Goal: Information Seeking & Learning: Learn about a topic

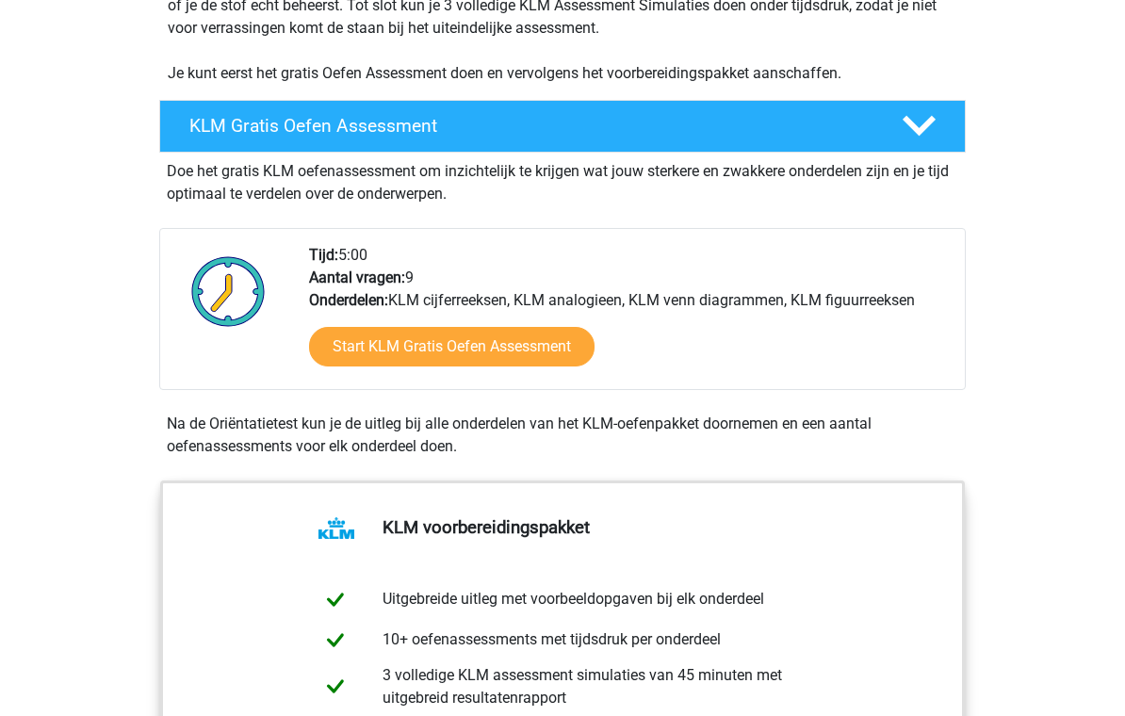
scroll to position [441, 0]
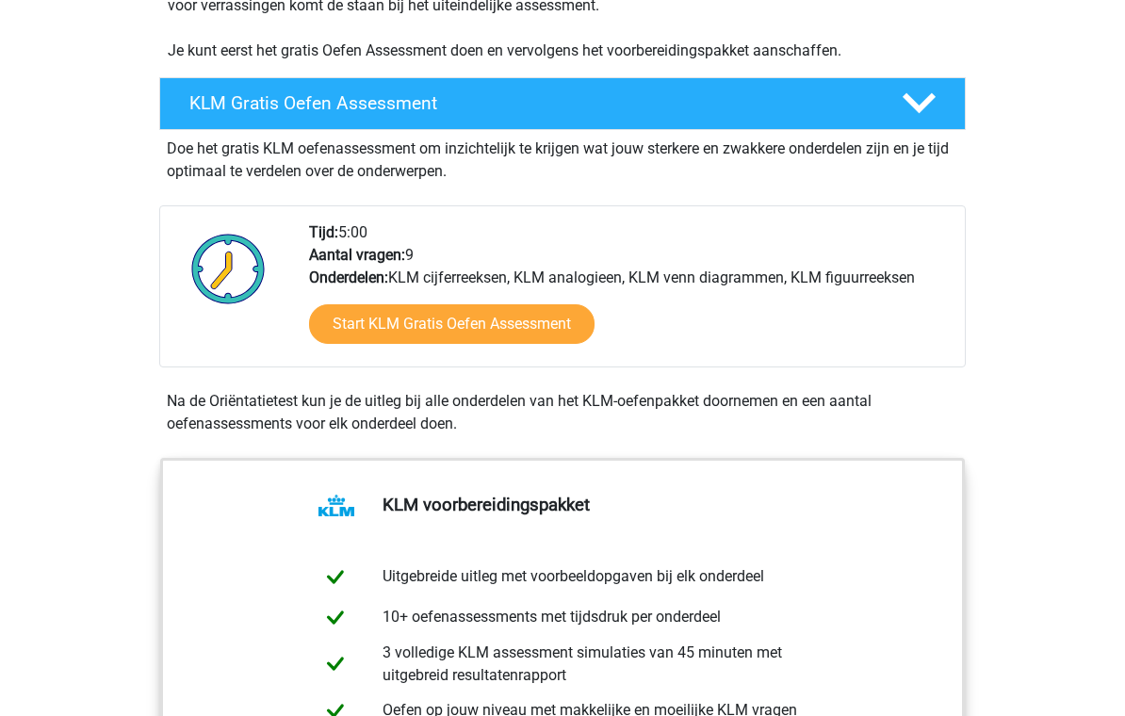
click at [335, 335] on link "Start KLM Gratis Oefen Assessment" at bounding box center [452, 324] width 286 height 40
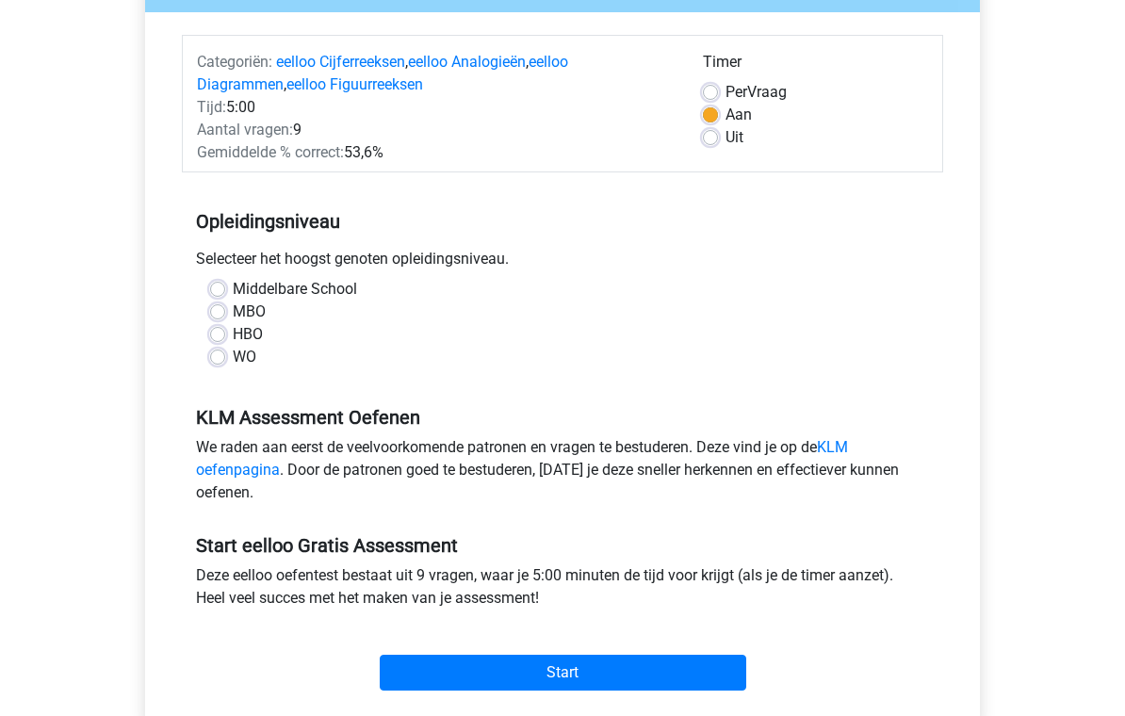
scroll to position [272, 0]
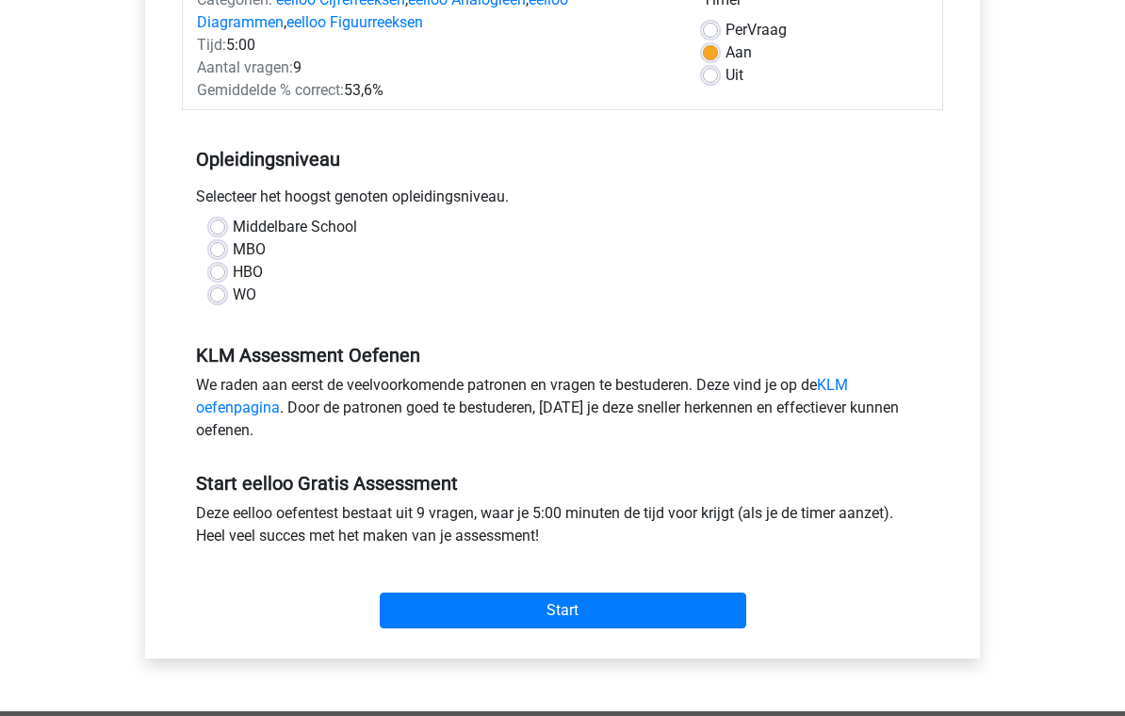
click at [233, 252] on label "MBO" at bounding box center [249, 249] width 33 height 23
click at [221, 252] on input "MBO" at bounding box center [217, 247] width 15 height 19
radio input "true"
click at [233, 274] on label "HBO" at bounding box center [248, 272] width 30 height 23
click at [221, 274] on input "HBO" at bounding box center [217, 270] width 15 height 19
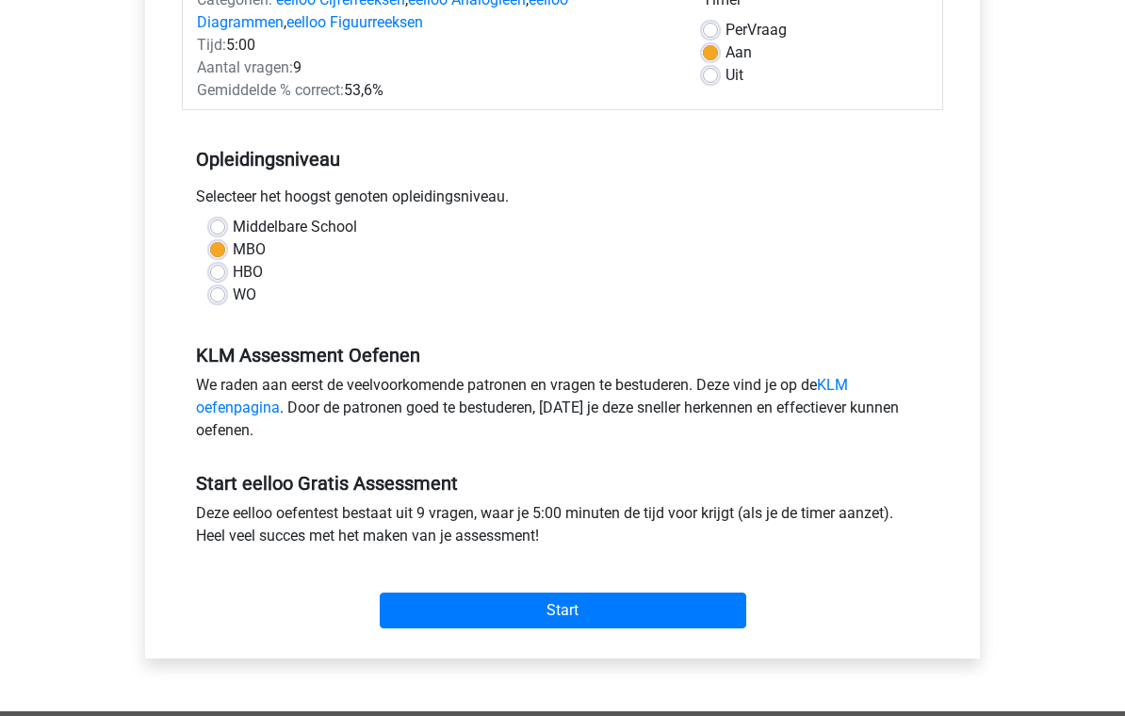
radio input "true"
click at [408, 611] on input "Start" at bounding box center [563, 611] width 367 height 36
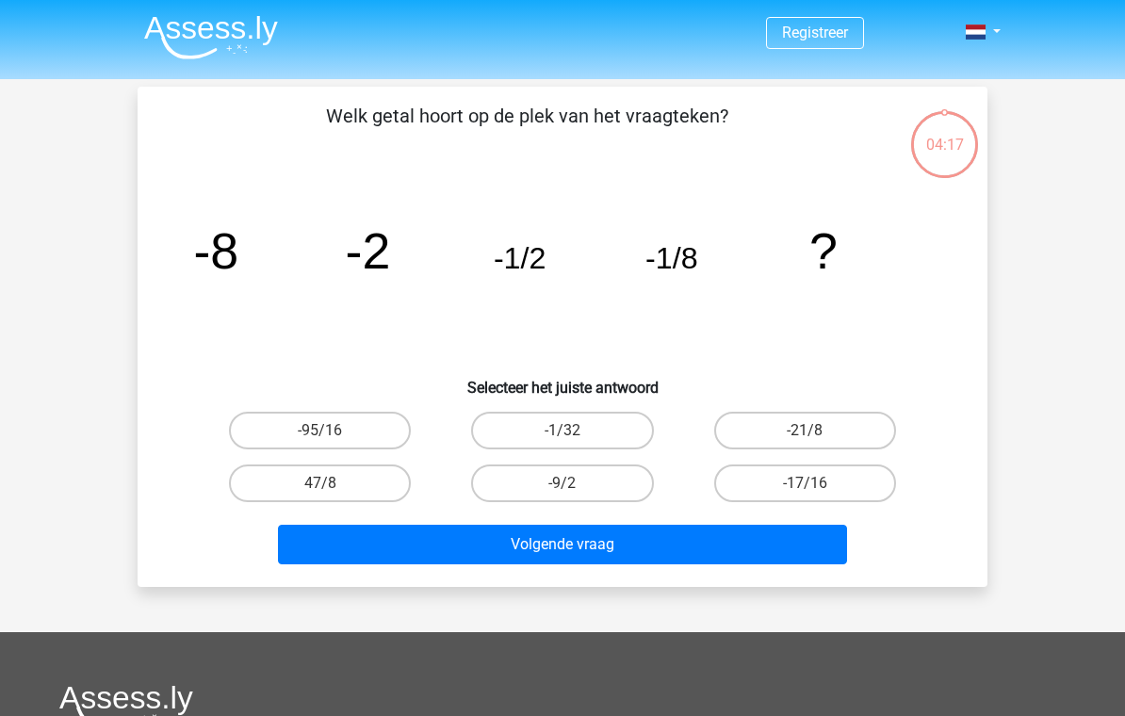
click at [871, 420] on label "-21/8" at bounding box center [805, 431] width 182 height 38
click at [817, 431] on input "-21/8" at bounding box center [811, 437] width 12 height 12
radio input "true"
click at [491, 445] on label "-1/32" at bounding box center [562, 431] width 182 height 38
click at [563, 443] on input "-1/32" at bounding box center [569, 437] width 12 height 12
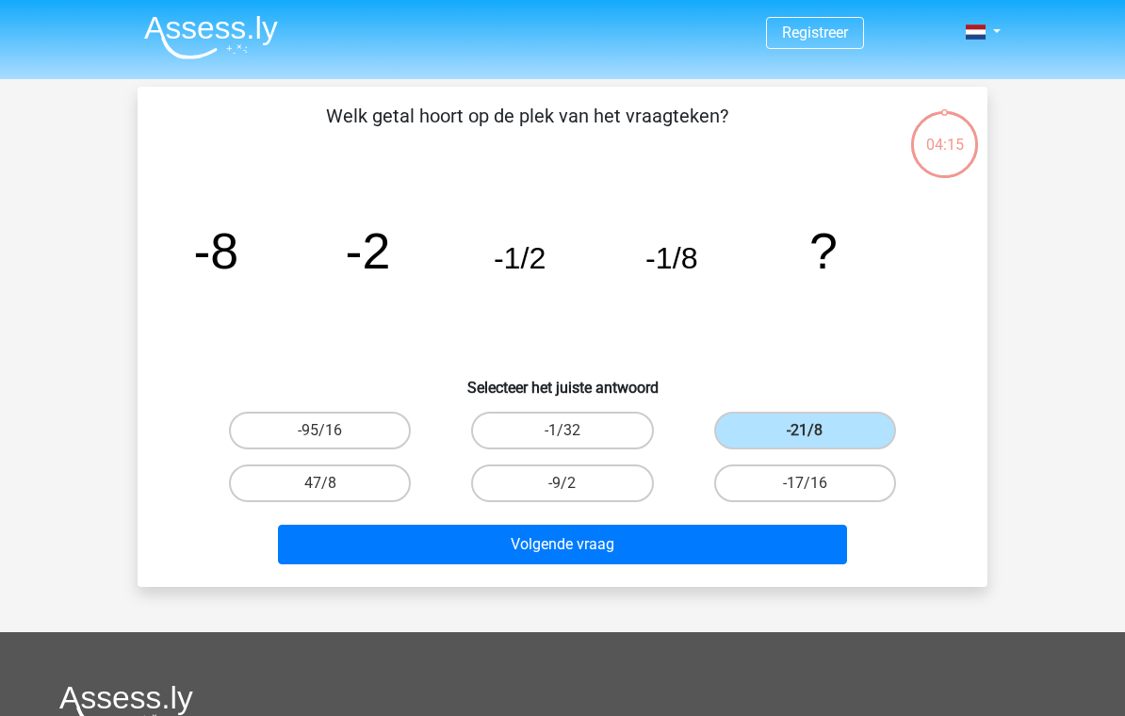
radio input "true"
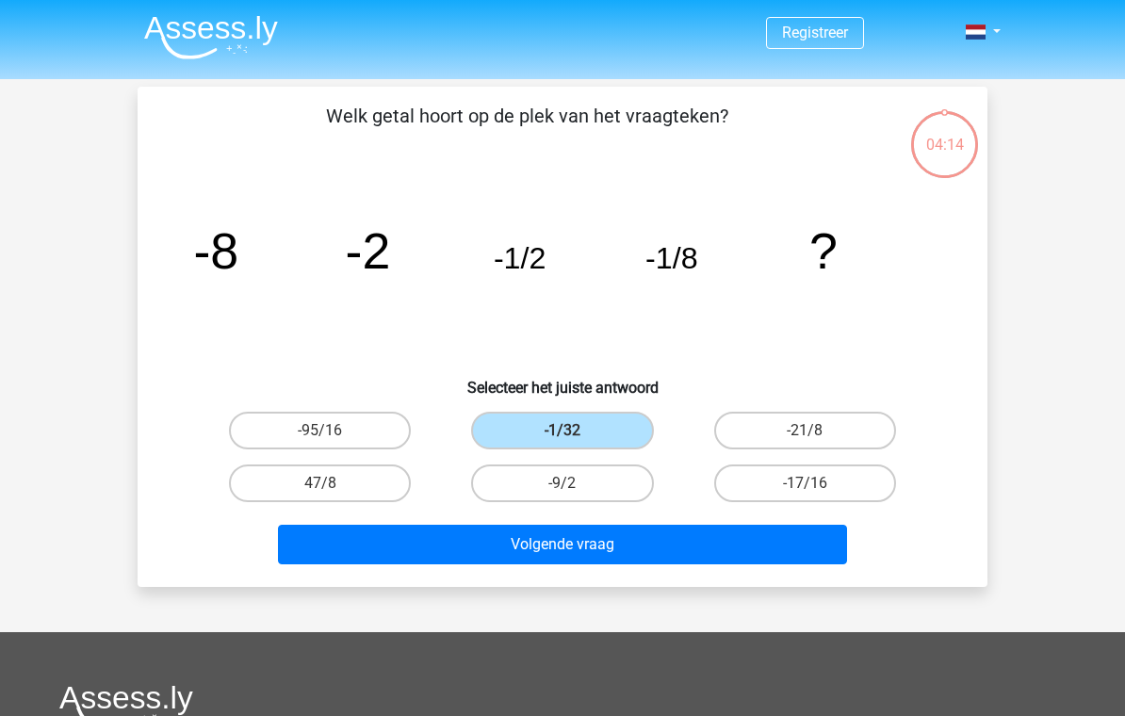
click at [441, 542] on button "Volgende vraag" at bounding box center [563, 545] width 570 height 40
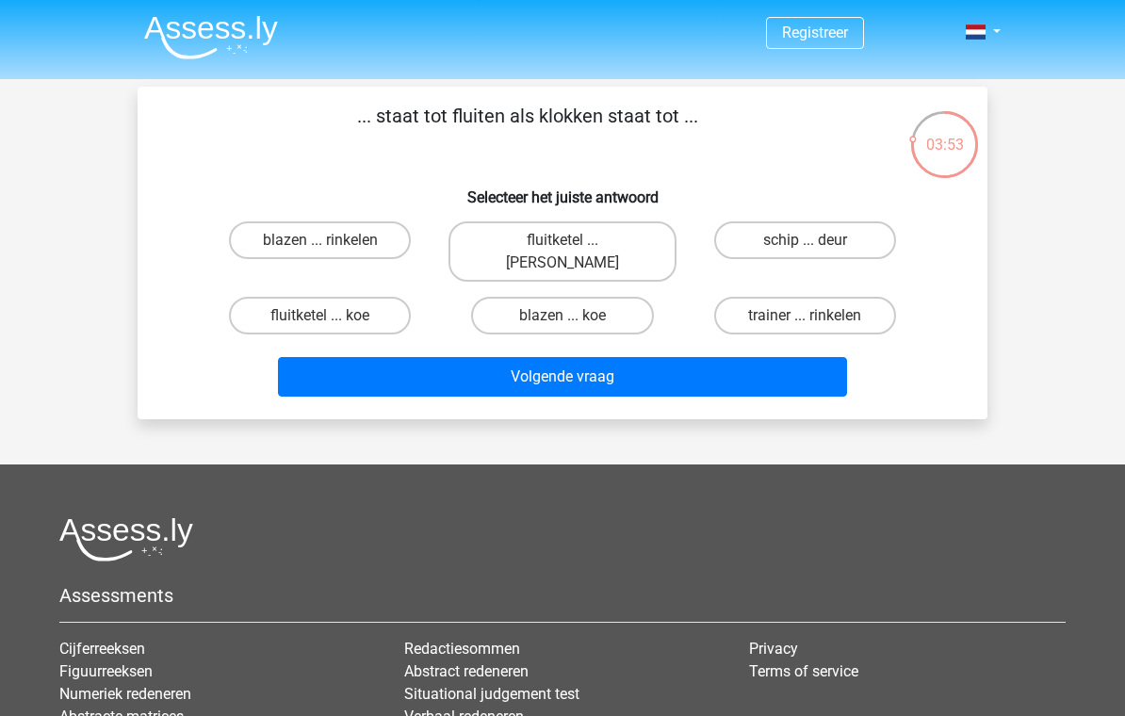
click at [502, 245] on label "fluitketel ... luiden" at bounding box center [562, 251] width 227 height 60
click at [563, 245] on input "fluitketel ... luiden" at bounding box center [569, 246] width 12 height 12
radio input "true"
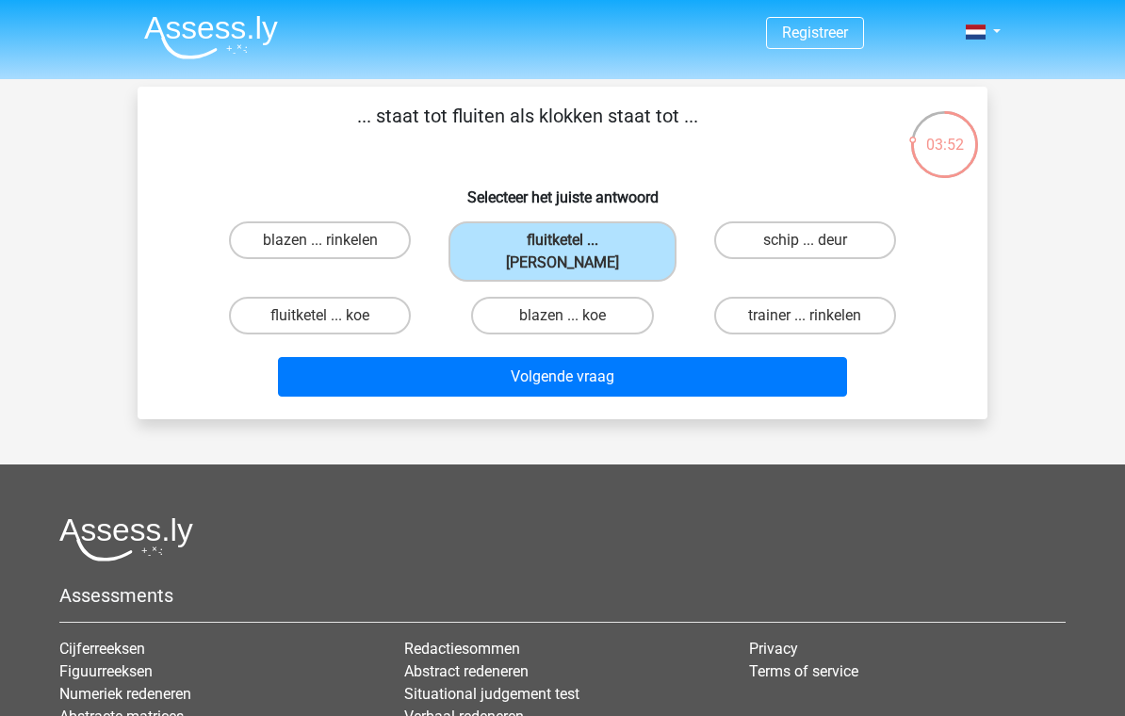
click at [398, 362] on button "Volgende vraag" at bounding box center [563, 377] width 570 height 40
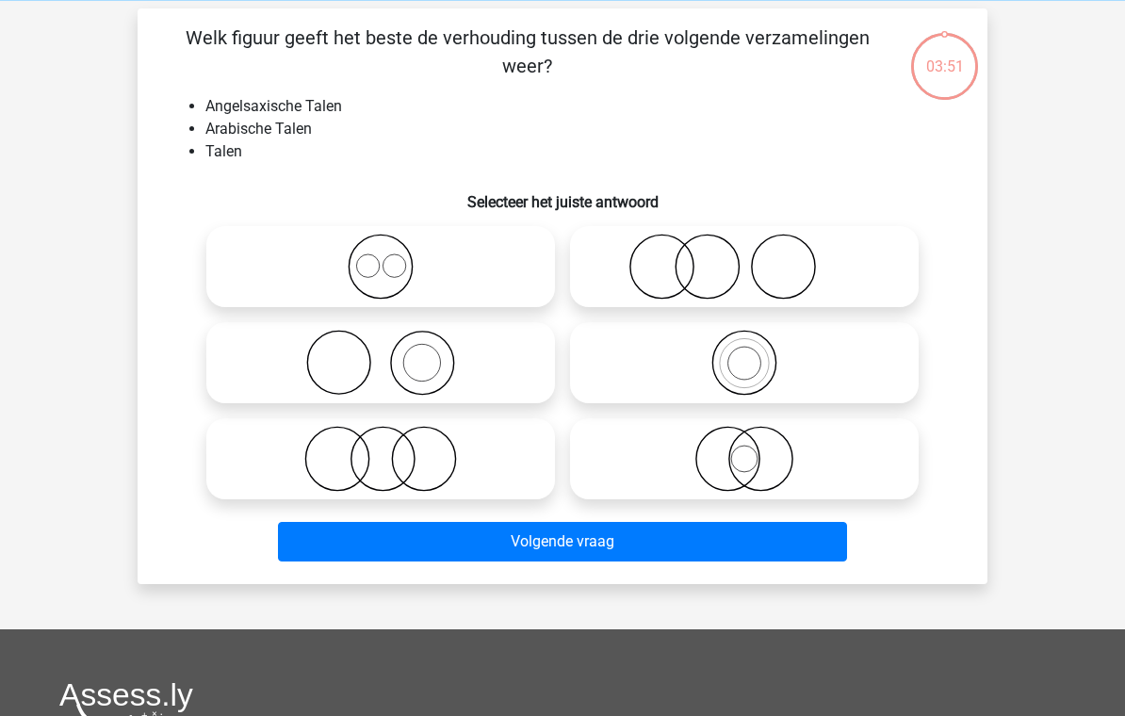
scroll to position [87, 0]
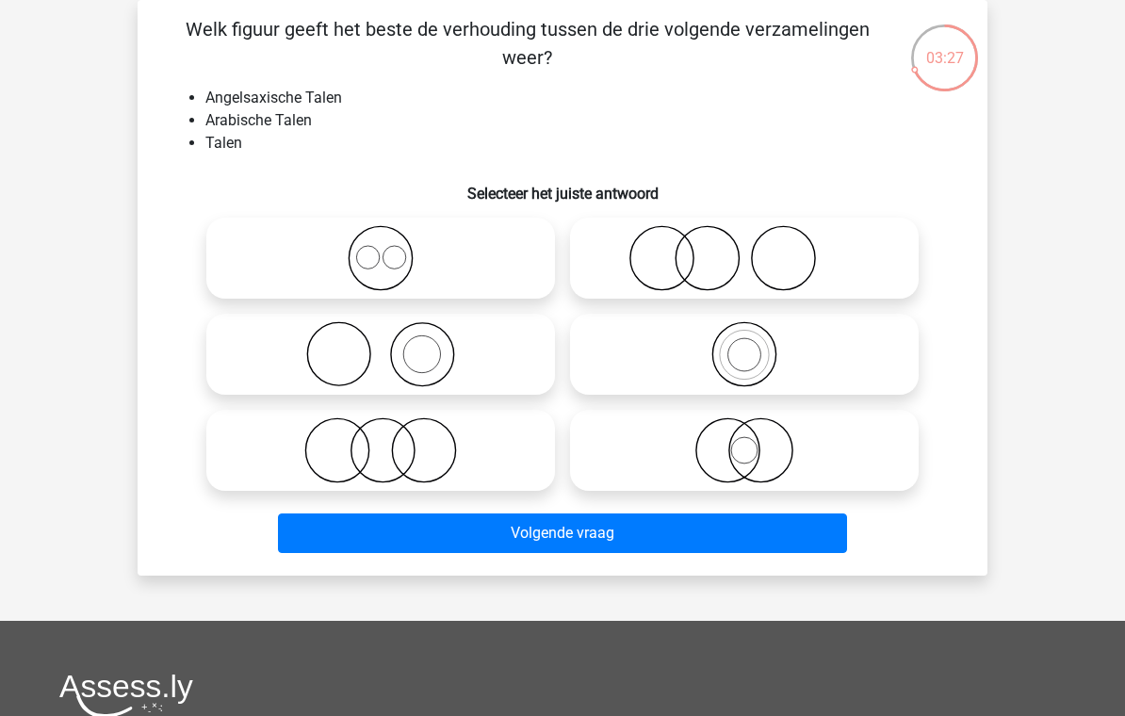
click at [276, 258] on icon at bounding box center [381, 258] width 334 height 66
click at [381, 249] on input "radio" at bounding box center [387, 243] width 12 height 12
radio input "true"
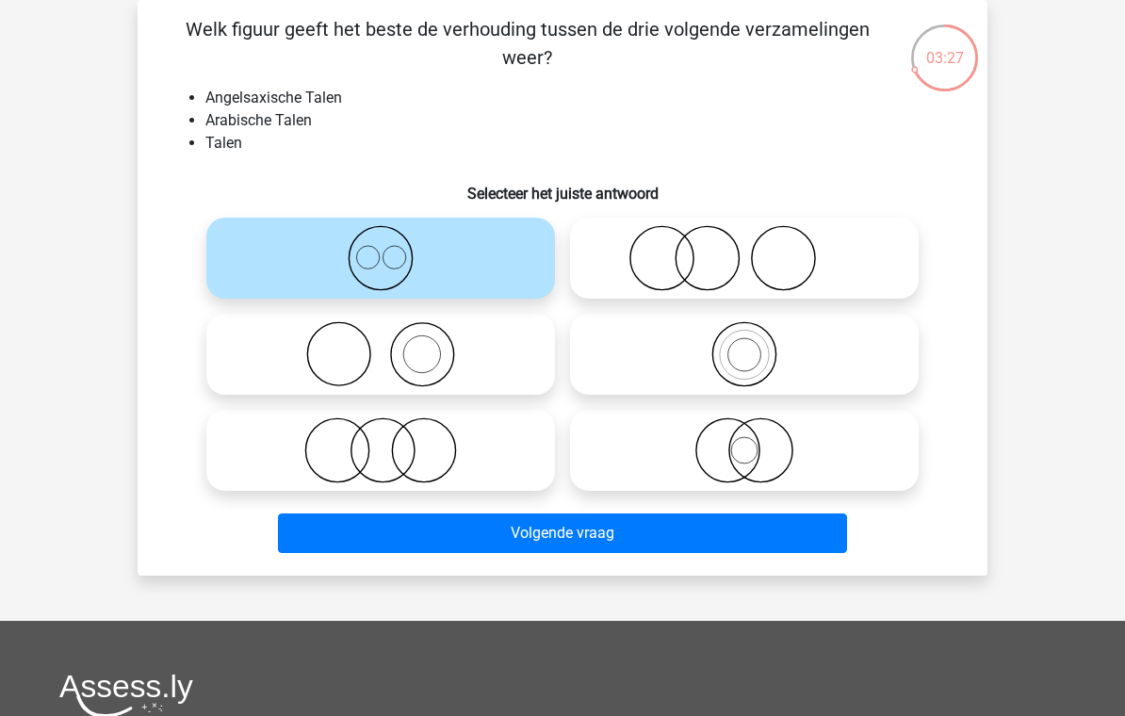
click at [340, 536] on button "Volgende vraag" at bounding box center [563, 534] width 570 height 40
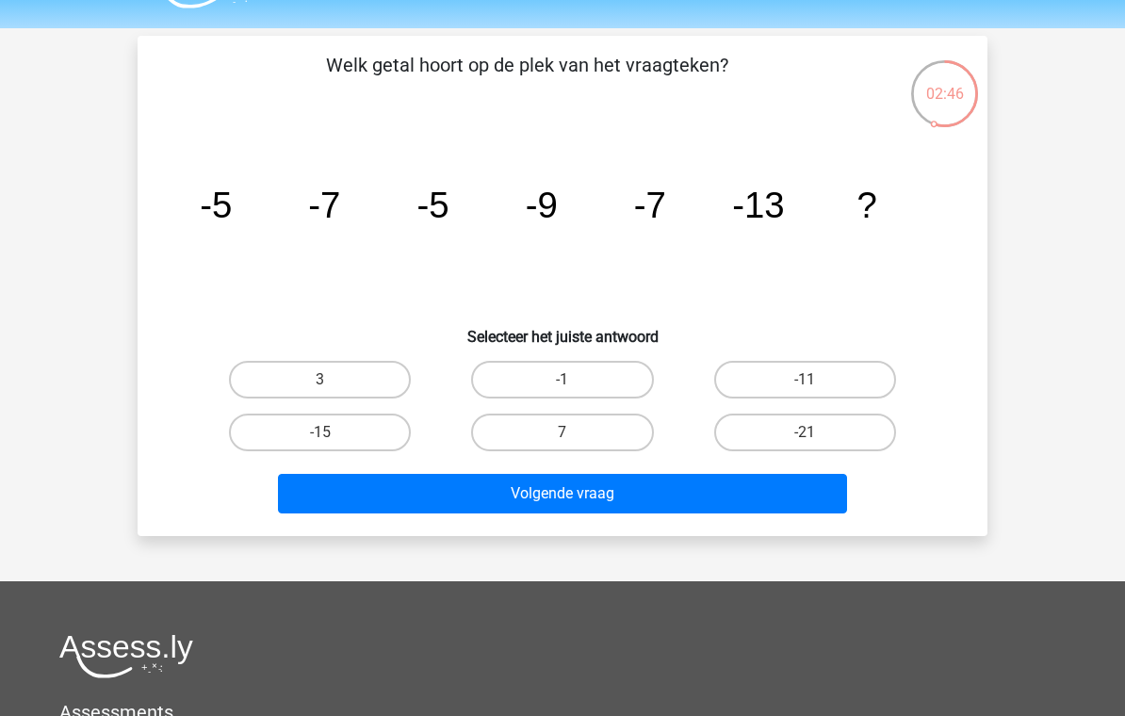
scroll to position [57, 0]
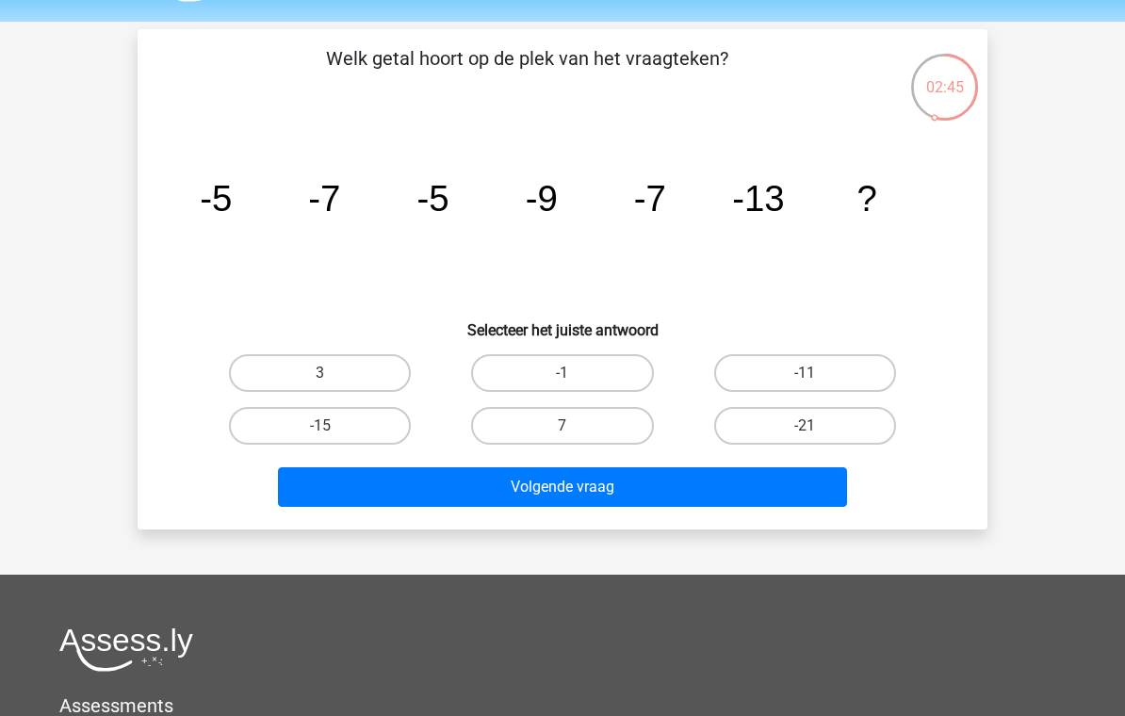
click at [281, 443] on label "-15" at bounding box center [320, 426] width 182 height 38
click at [320, 438] on input "-15" at bounding box center [326, 432] width 12 height 12
radio input "true"
click at [300, 499] on button "Volgende vraag" at bounding box center [563, 487] width 570 height 40
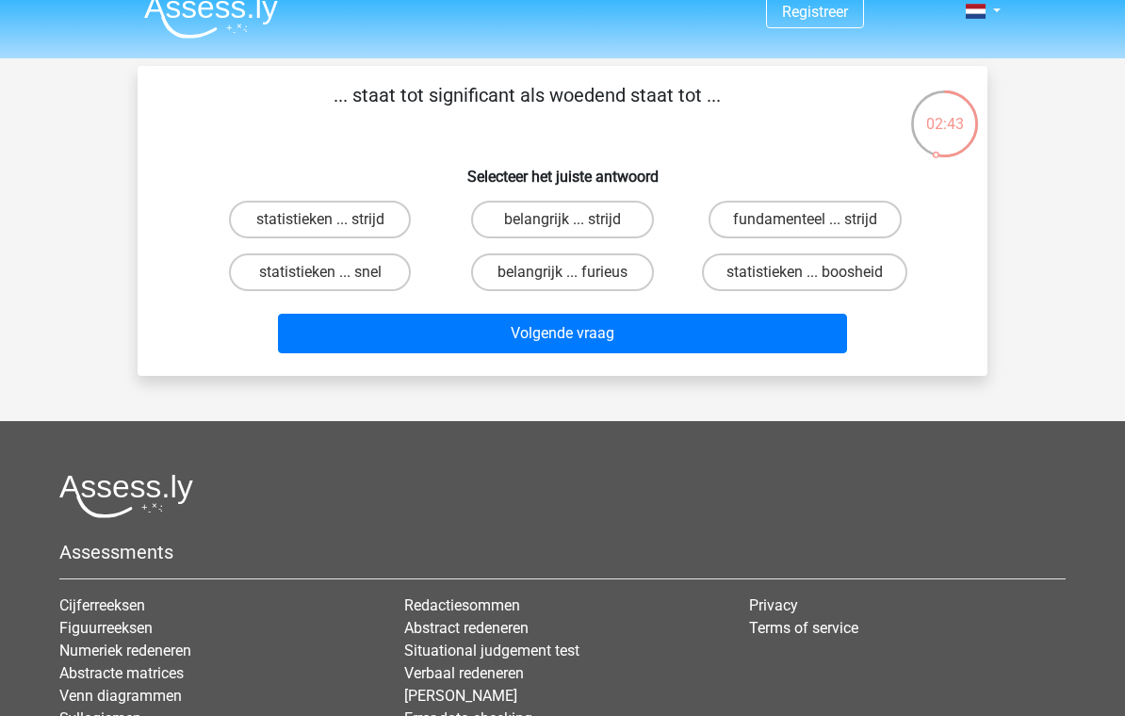
scroll to position [0, 0]
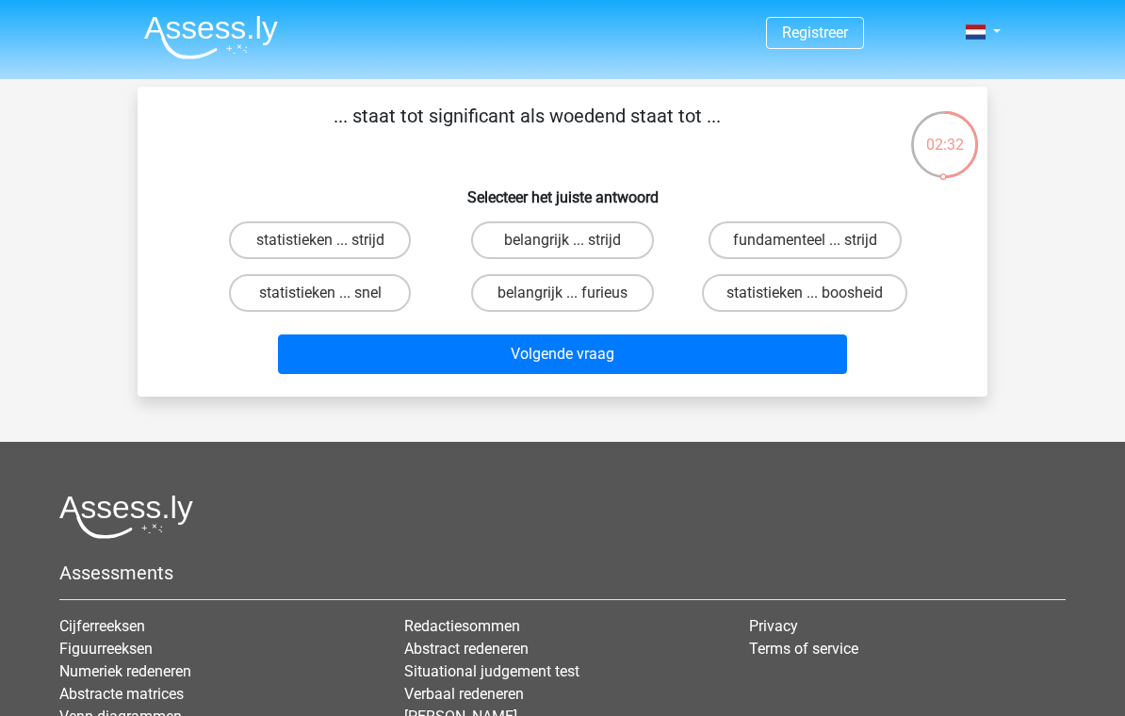
click at [500, 292] on label "belangrijk ... furieus" at bounding box center [562, 293] width 182 height 38
click at [563, 293] on input "belangrijk ... furieus" at bounding box center [569, 299] width 12 height 12
radio input "true"
click at [431, 349] on button "Volgende vraag" at bounding box center [563, 355] width 570 height 40
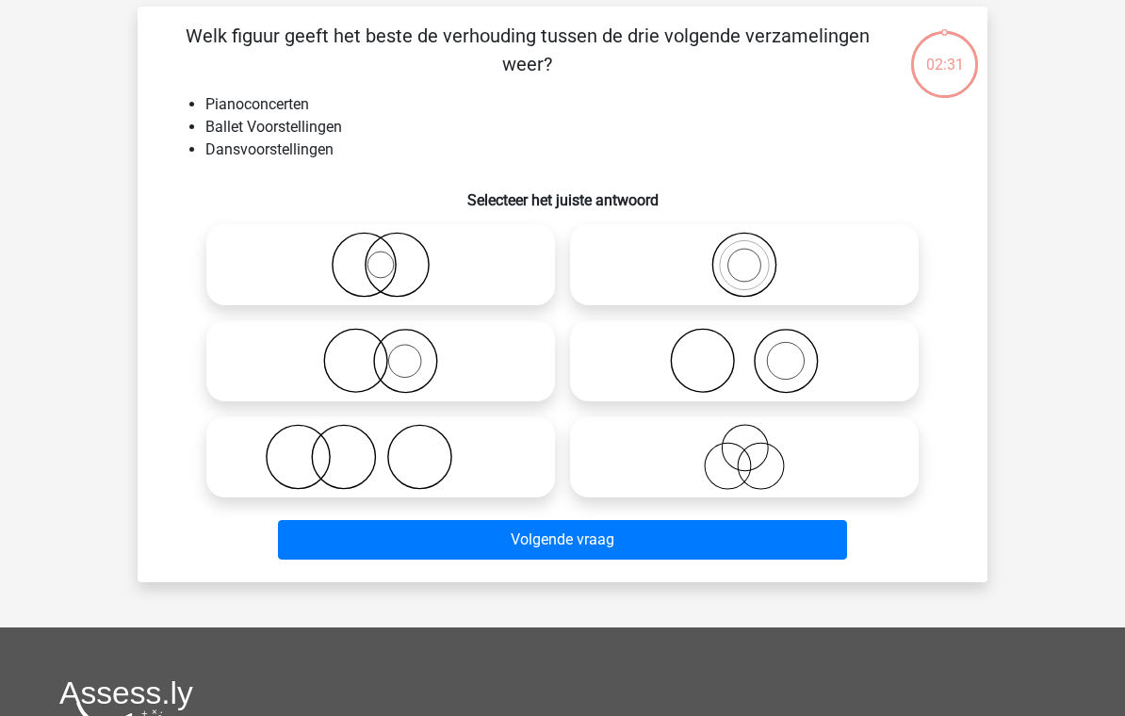
scroll to position [87, 0]
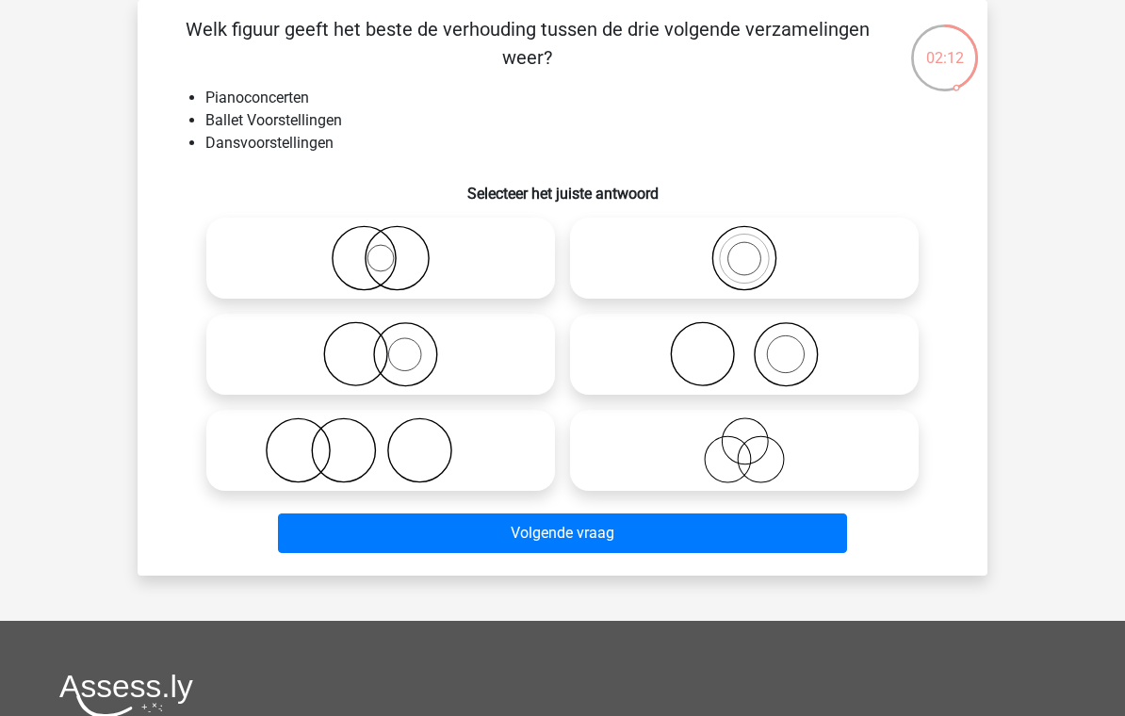
click at [293, 418] on icon at bounding box center [381, 451] width 334 height 66
click at [381, 429] on input "radio" at bounding box center [387, 435] width 12 height 12
radio input "true"
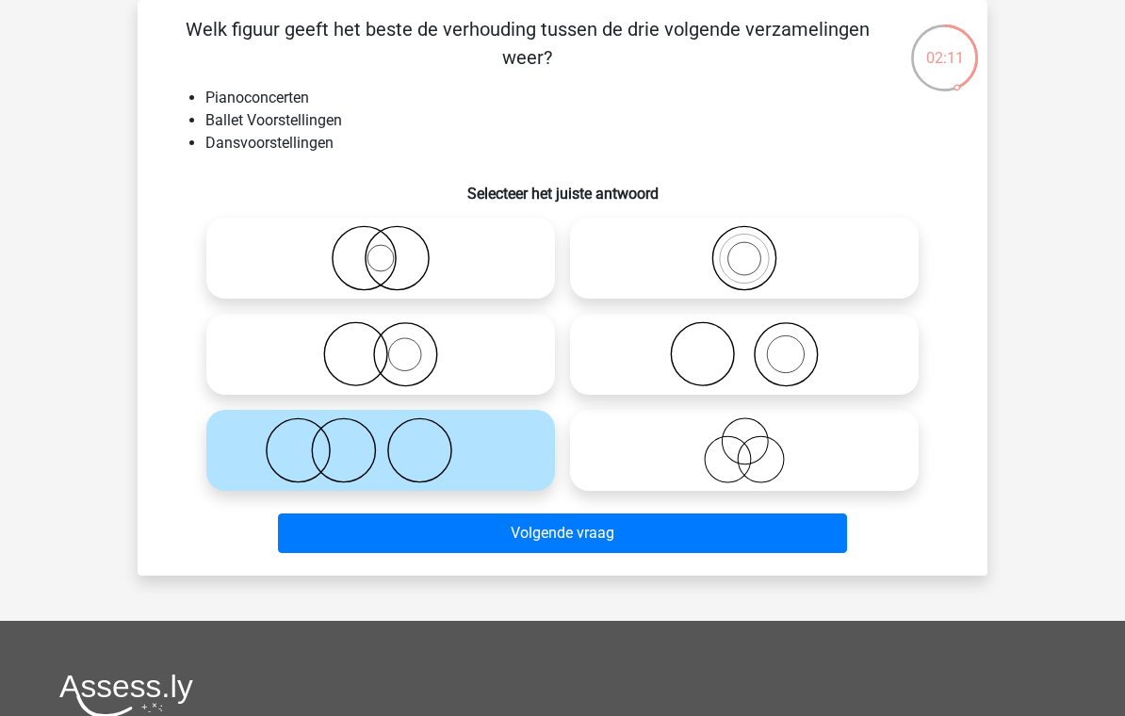
click at [320, 533] on button "Volgende vraag" at bounding box center [563, 534] width 570 height 40
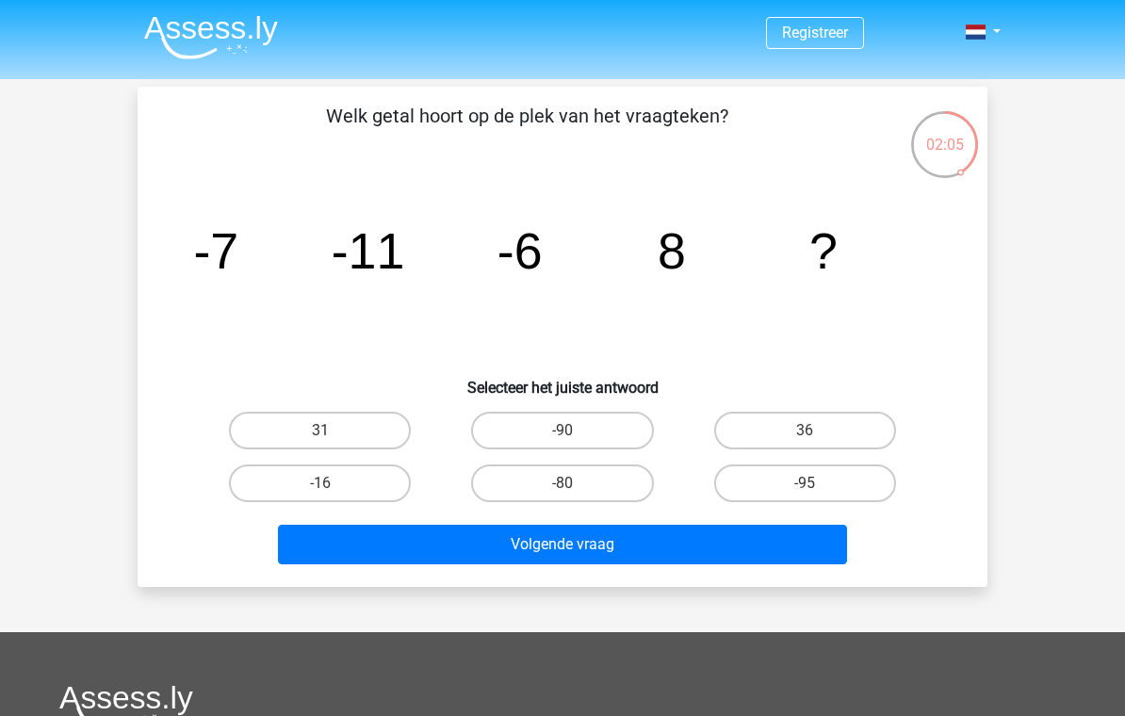
scroll to position [28, 0]
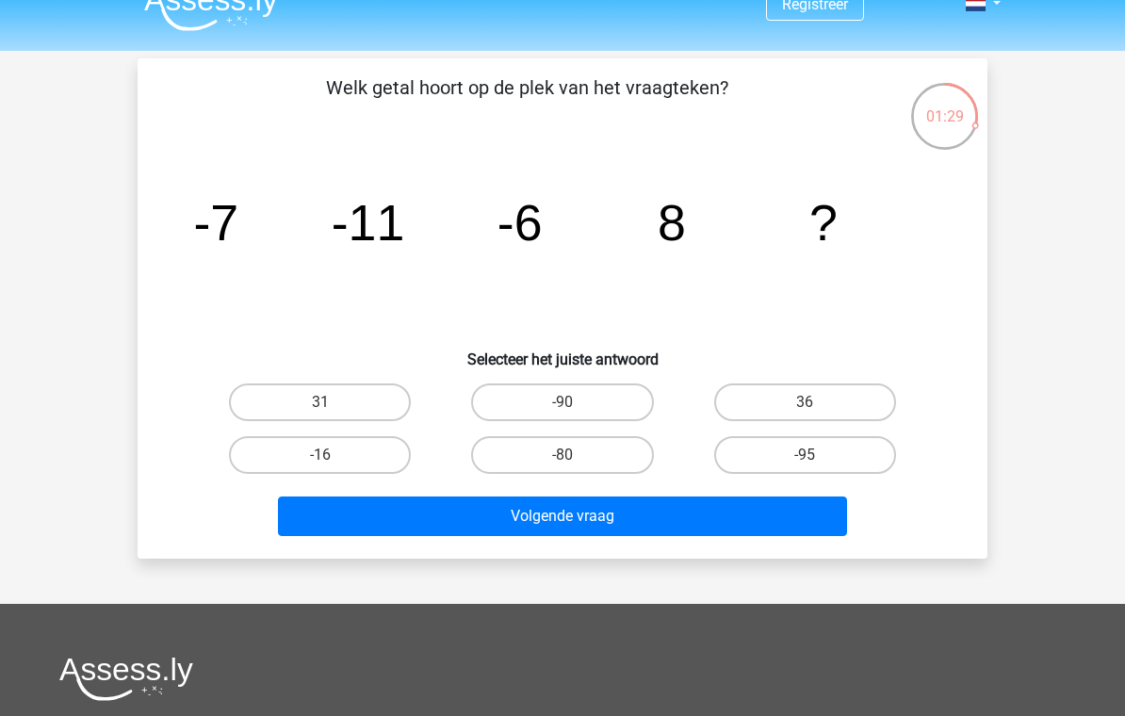
click at [860, 400] on label "36" at bounding box center [805, 403] width 182 height 38
click at [817, 402] on input "36" at bounding box center [811, 408] width 12 height 12
radio input "true"
click at [337, 514] on button "Volgende vraag" at bounding box center [563, 517] width 570 height 40
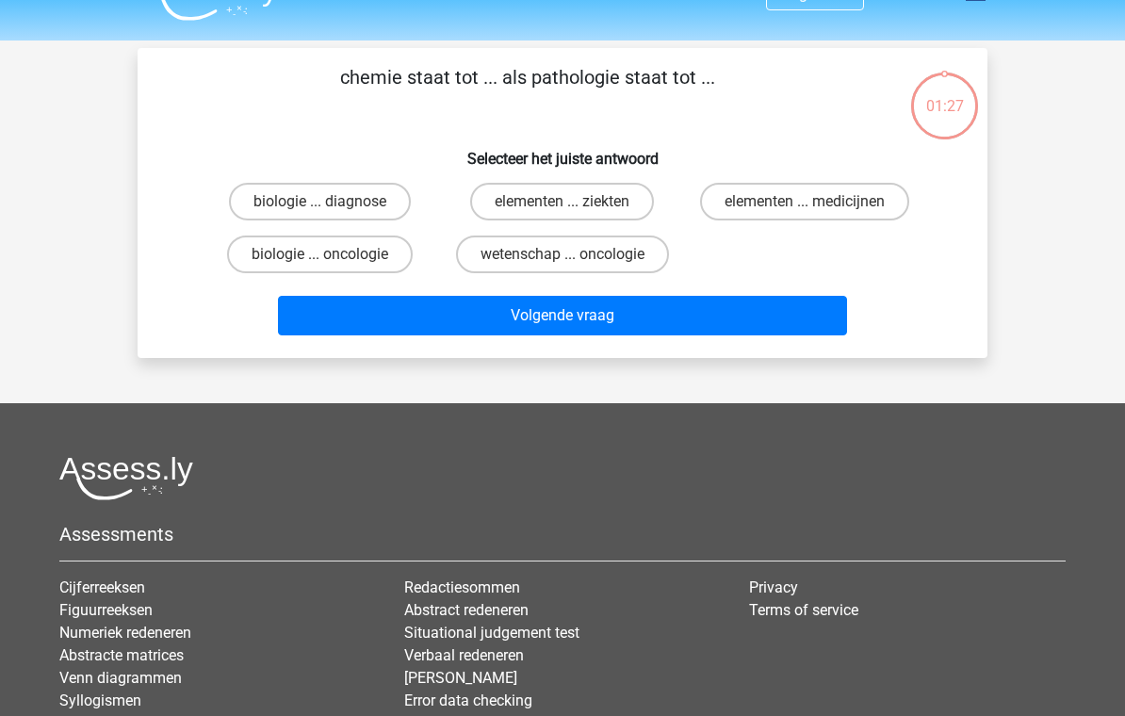
scroll to position [0, 0]
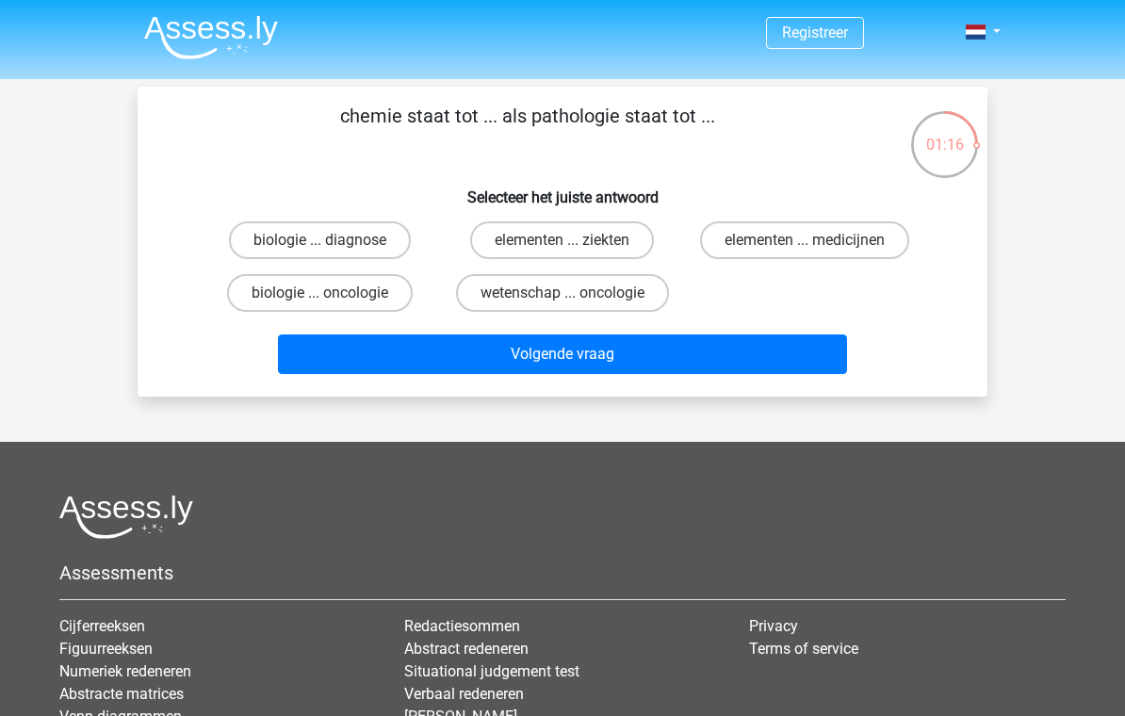
click at [254, 306] on label "biologie ... oncologie" at bounding box center [320, 293] width 186 height 38
click at [320, 305] on input "biologie ... oncologie" at bounding box center [326, 299] width 12 height 12
radio input "true"
click at [303, 360] on button "Volgende vraag" at bounding box center [563, 355] width 570 height 40
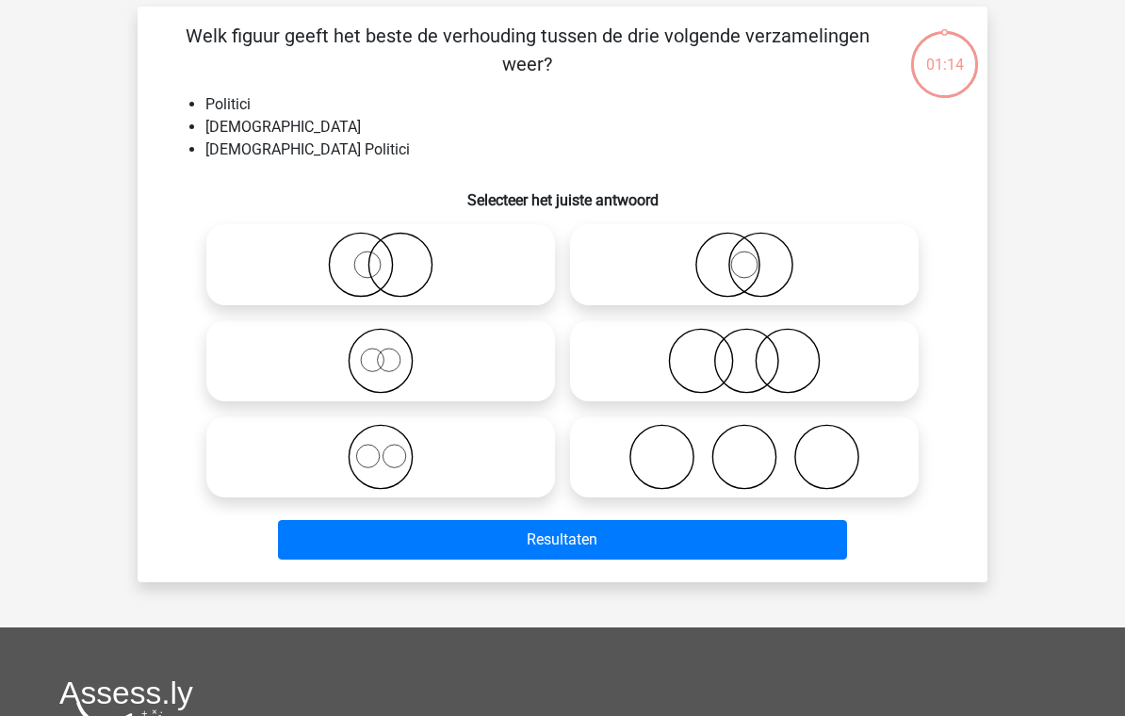
scroll to position [87, 0]
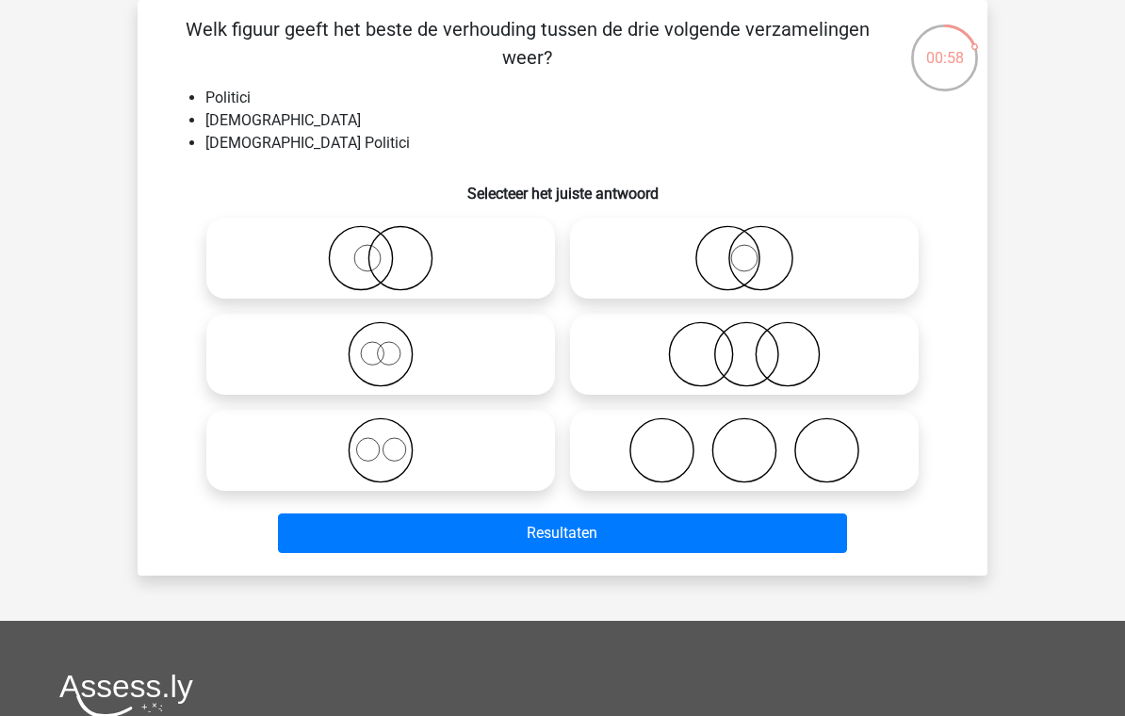
click at [870, 437] on icon at bounding box center [745, 451] width 334 height 66
click at [757, 437] on input "radio" at bounding box center [751, 435] width 12 height 12
radio input "true"
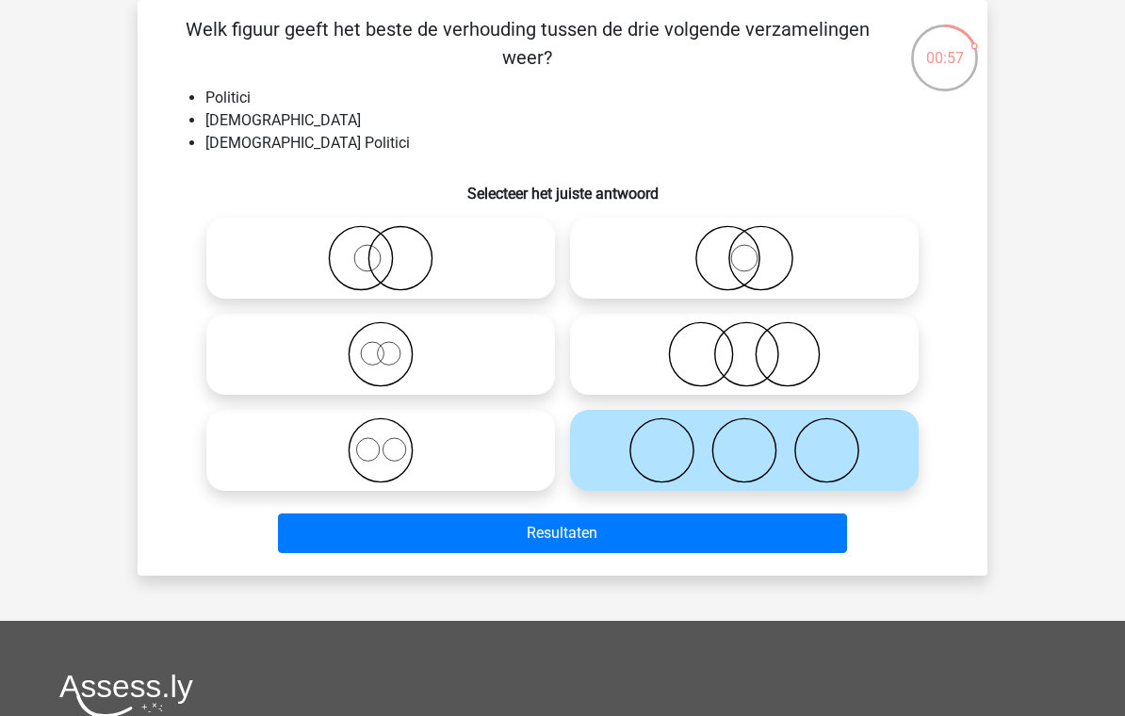
click at [336, 526] on button "Resultaten" at bounding box center [563, 534] width 570 height 40
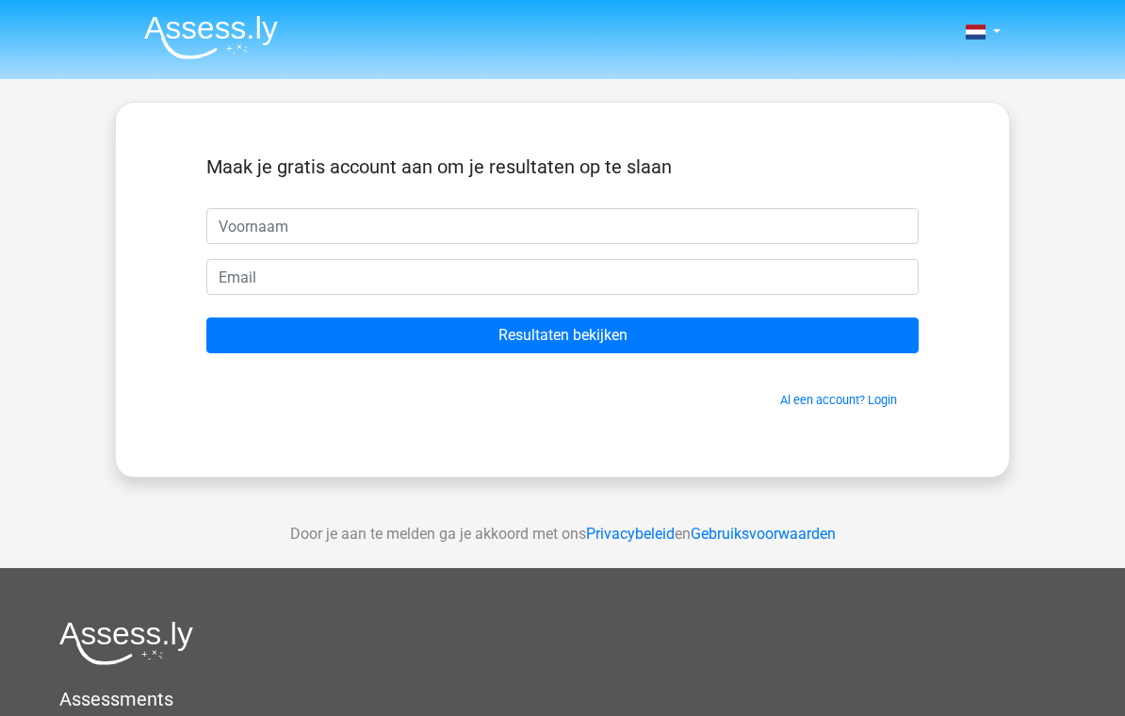
click at [234, 235] on input "text" at bounding box center [562, 226] width 713 height 36
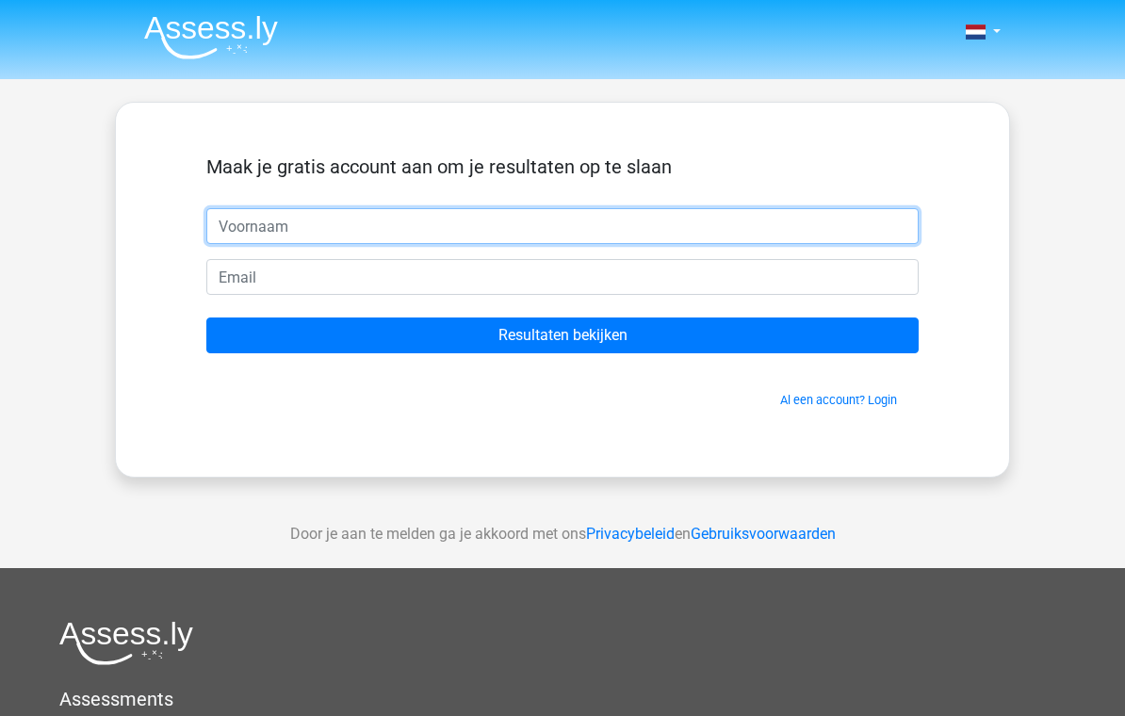
type input "Arthur"
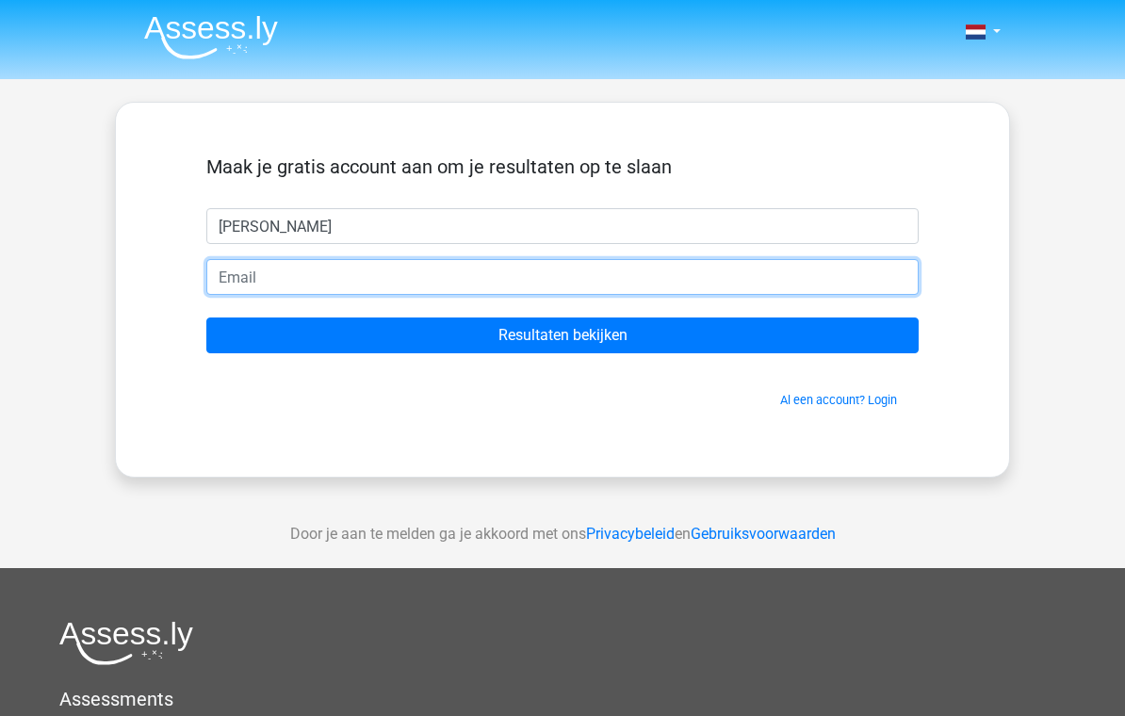
type input "arthur.altan57@gmail.com"
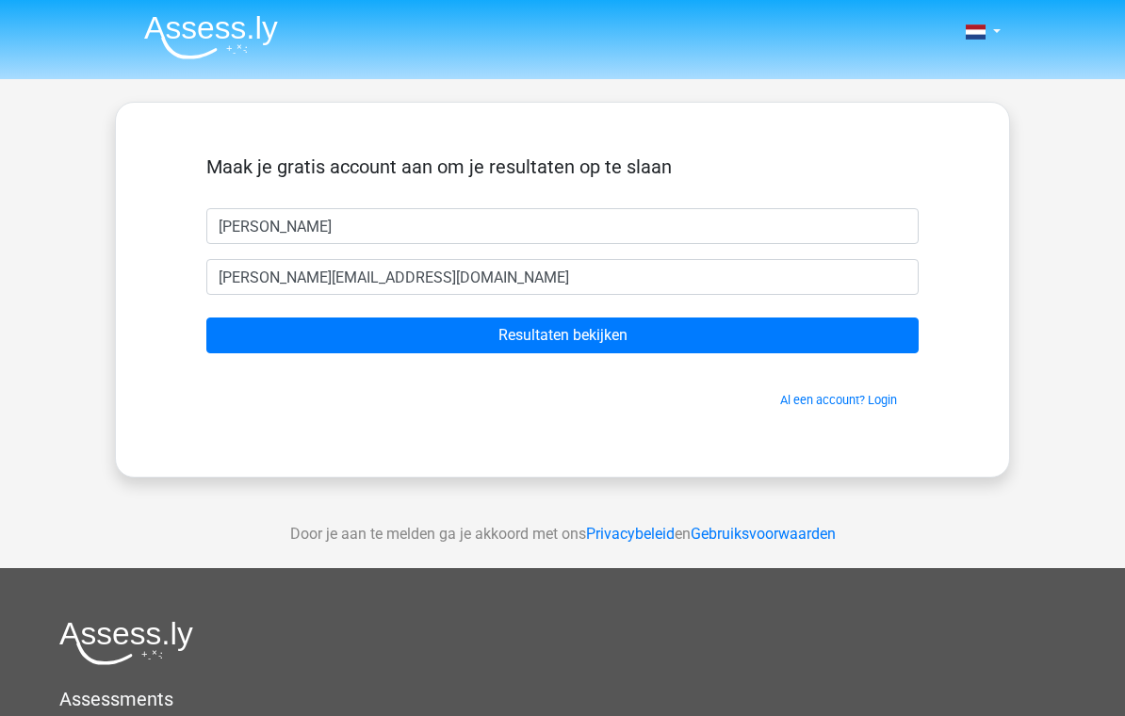
click at [286, 347] on input "Resultaten bekijken" at bounding box center [562, 336] width 713 height 36
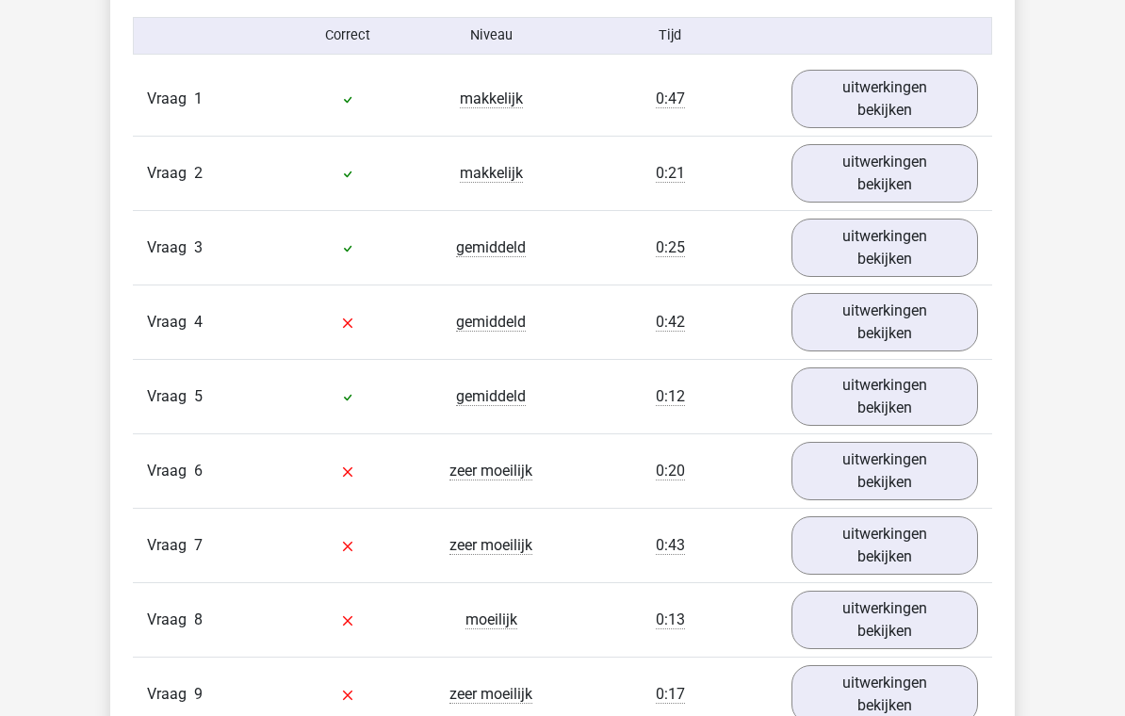
scroll to position [2070, 0]
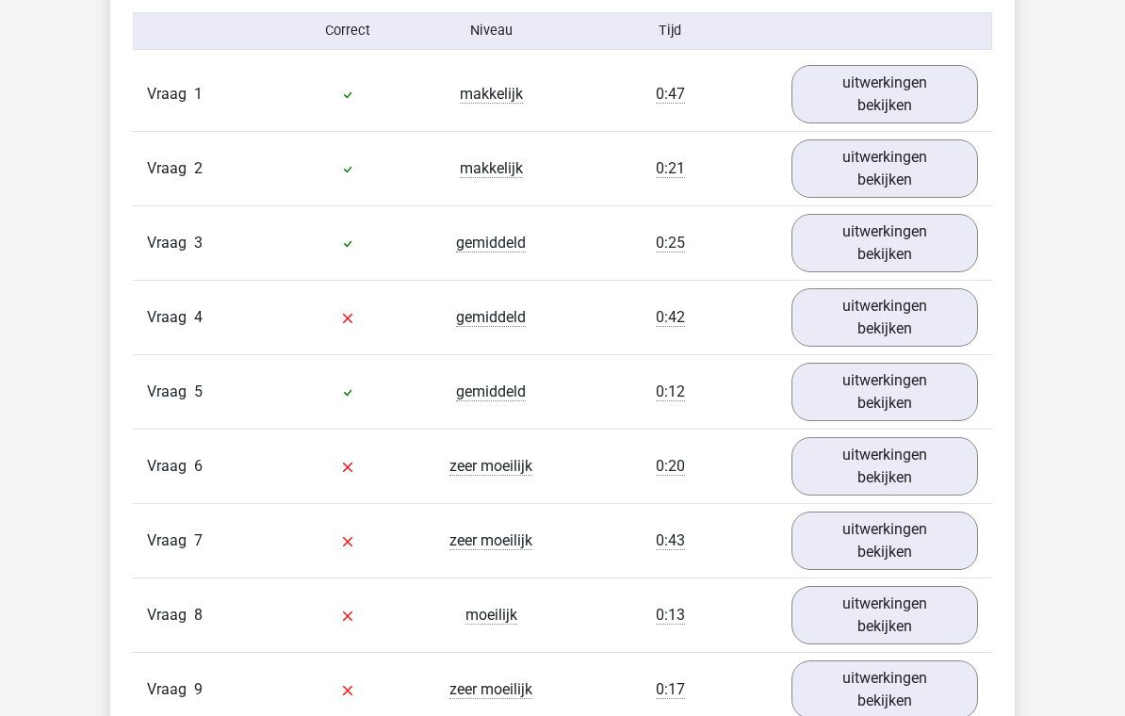
click at [946, 316] on link "uitwerkingen bekijken" at bounding box center [885, 317] width 187 height 58
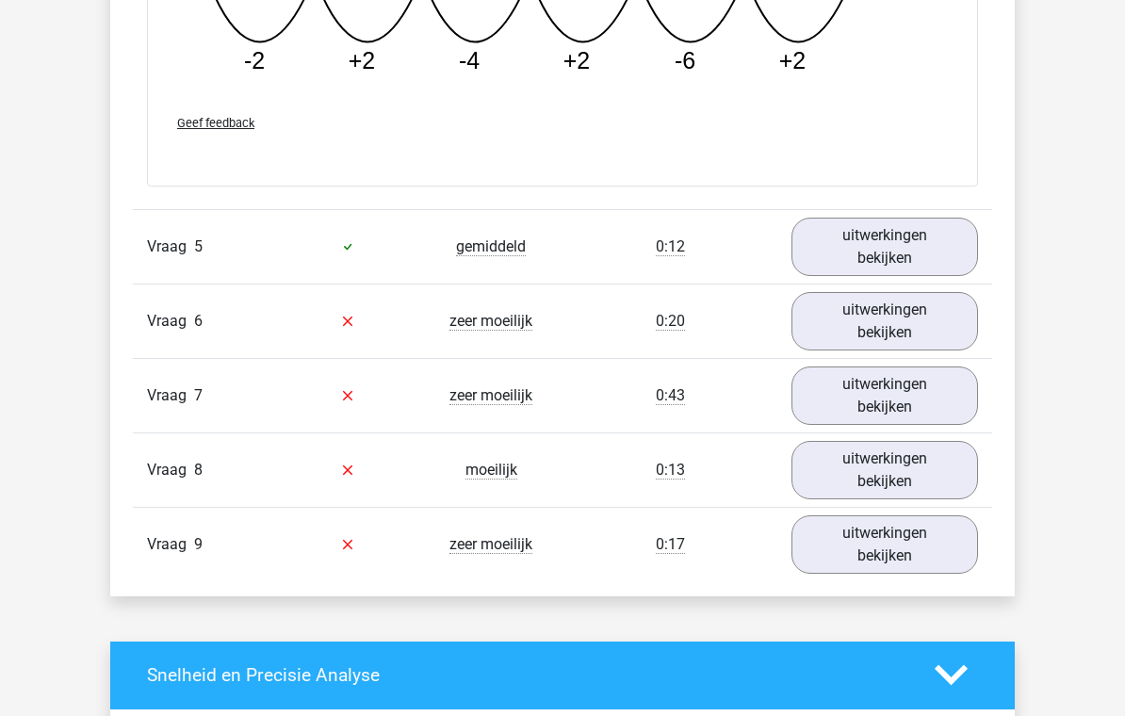
scroll to position [3067, 0]
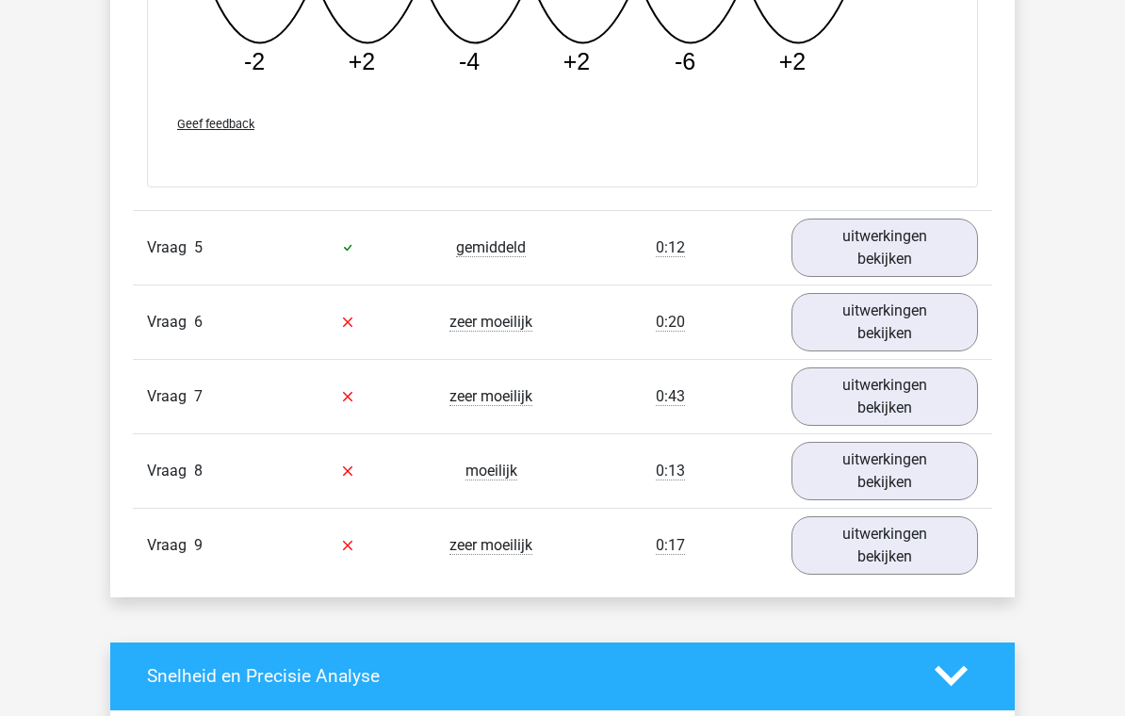
click at [942, 259] on link "uitwerkingen bekijken" at bounding box center [885, 248] width 187 height 58
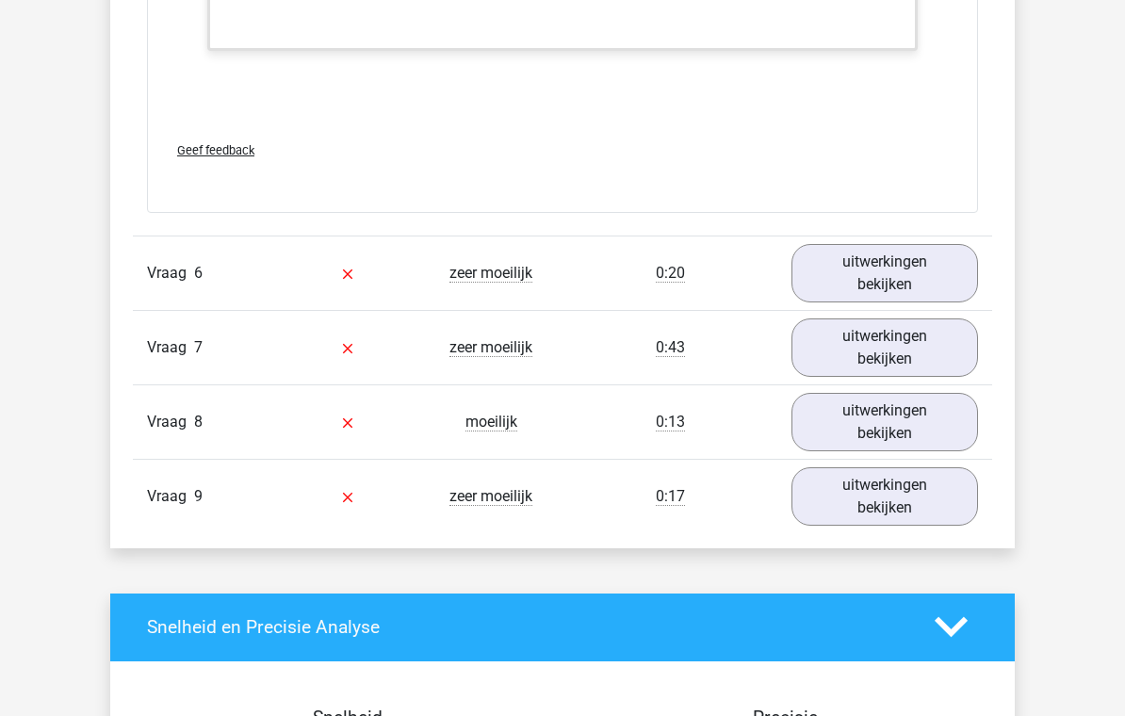
click at [940, 285] on link "uitwerkingen bekijken" at bounding box center [885, 273] width 187 height 58
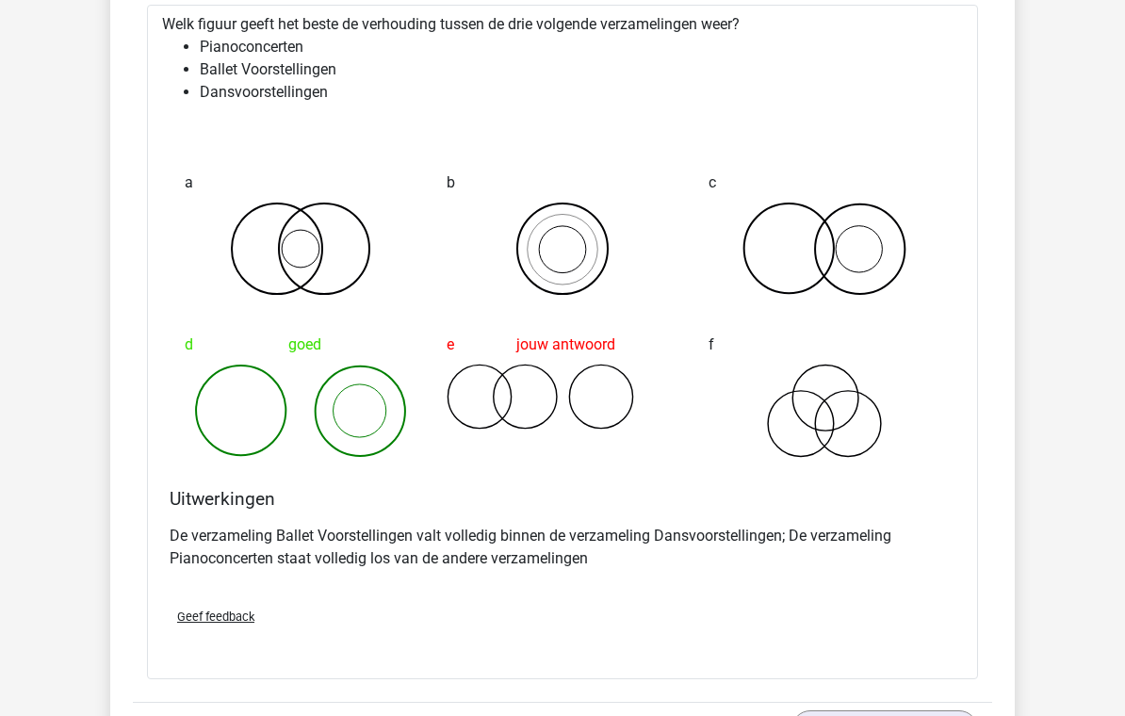
scroll to position [4385, 0]
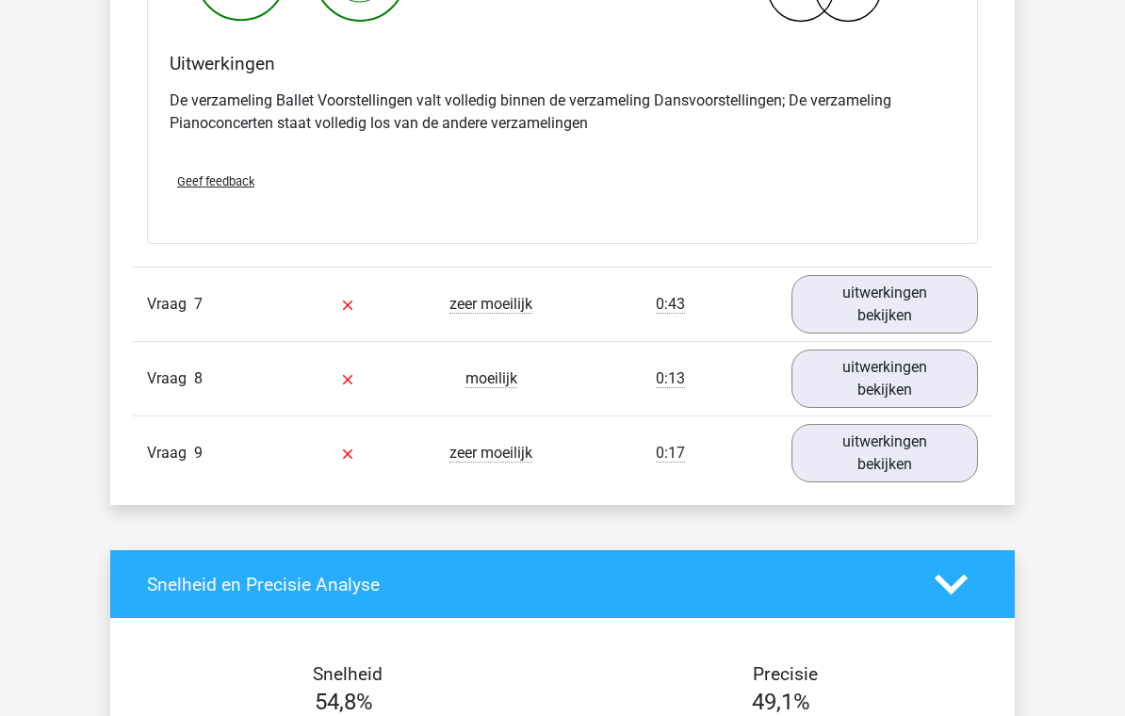
click at [937, 304] on link "uitwerkingen bekijken" at bounding box center [885, 304] width 187 height 58
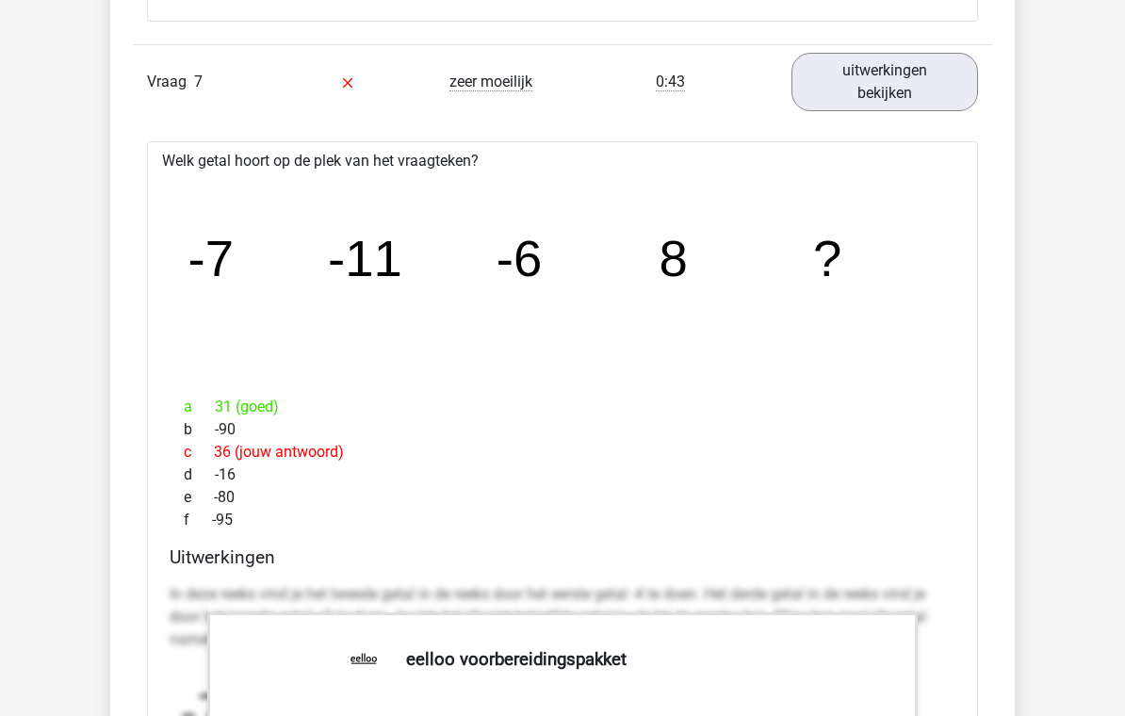
scroll to position [5042, 0]
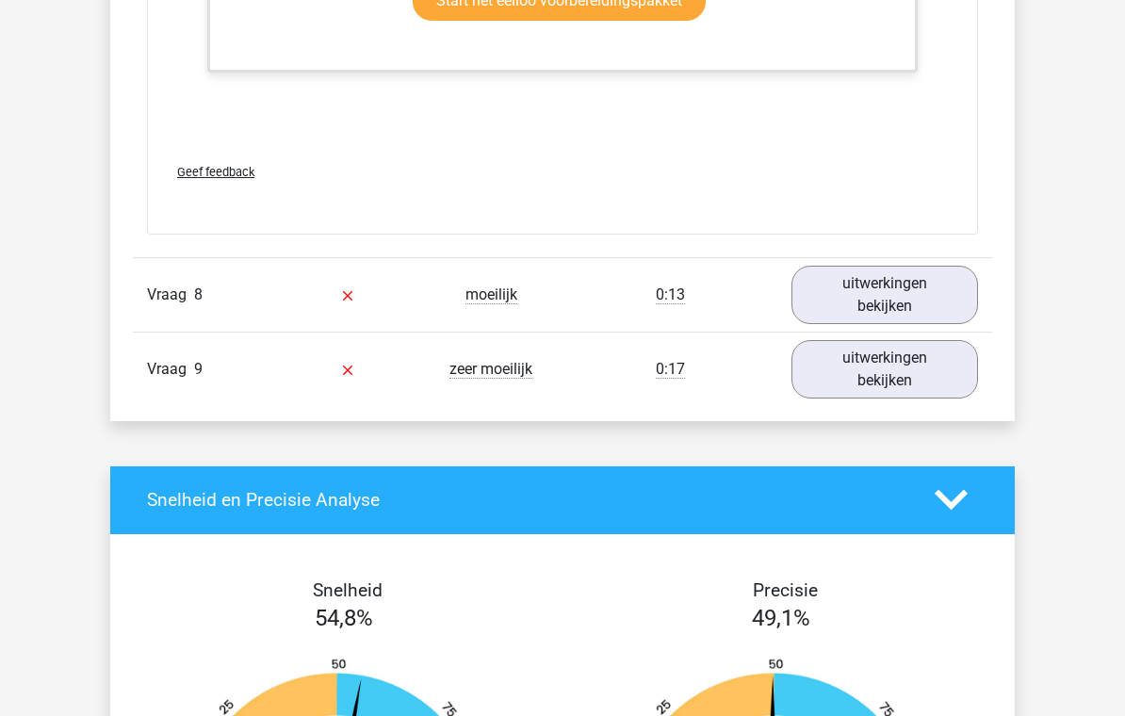
click at [961, 308] on link "uitwerkingen bekijken" at bounding box center [885, 295] width 187 height 58
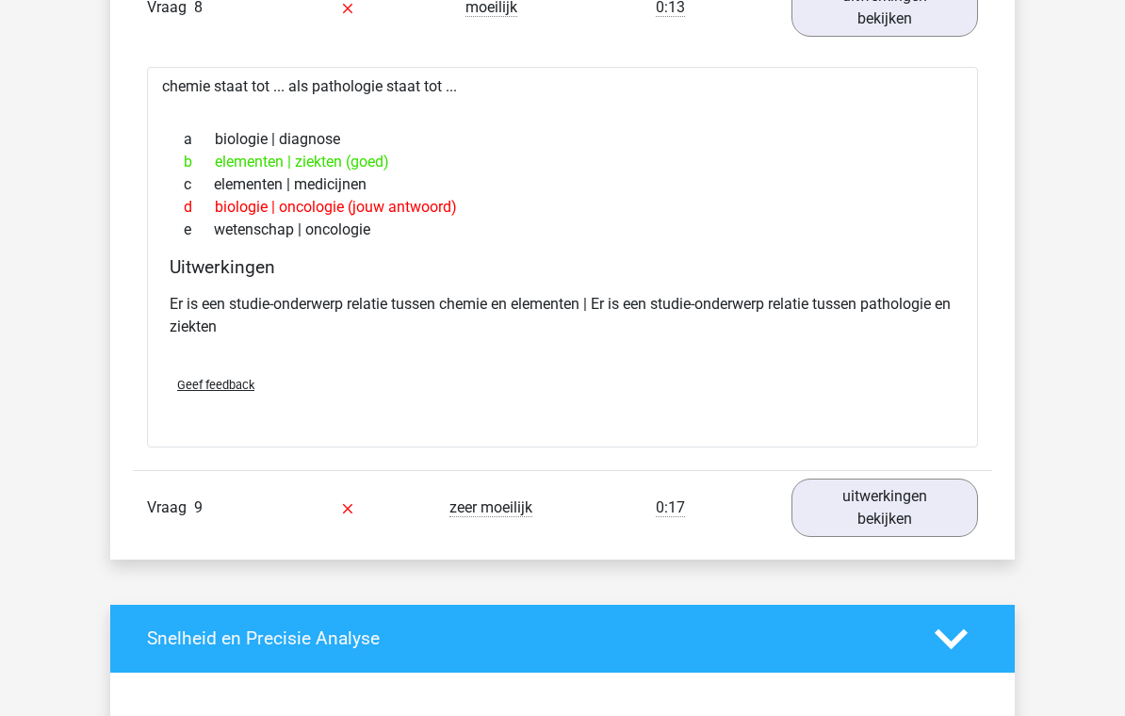
scroll to position [6312, 0]
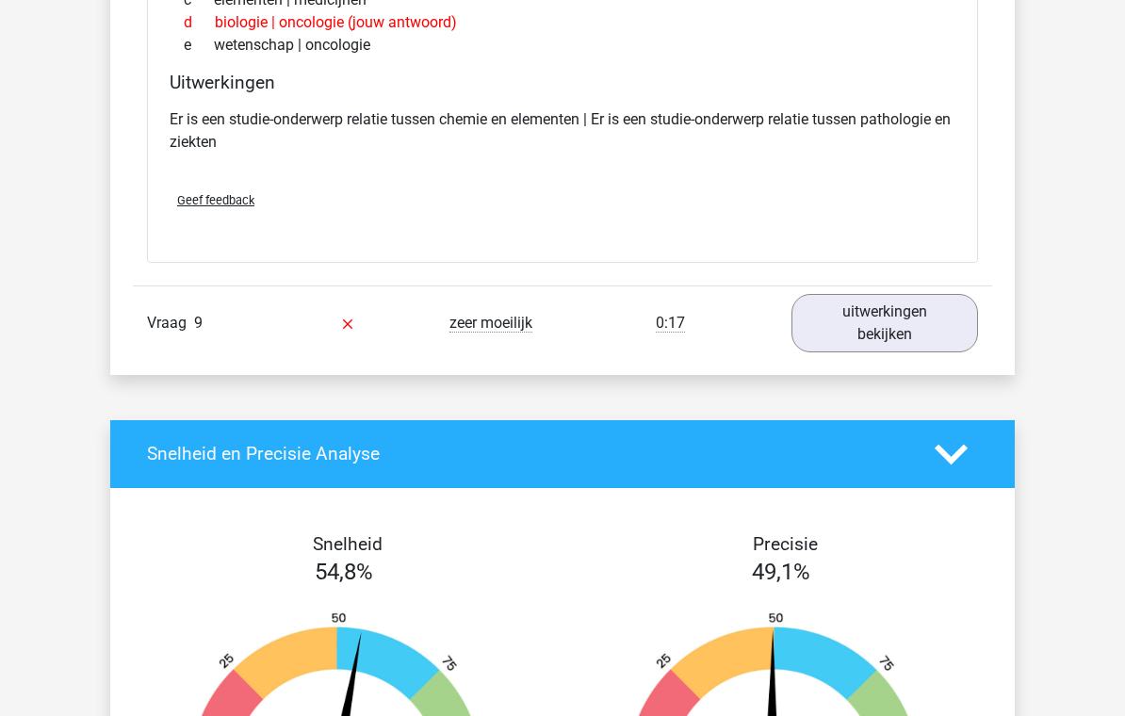
click at [963, 323] on link "uitwerkingen bekijken" at bounding box center [885, 323] width 187 height 58
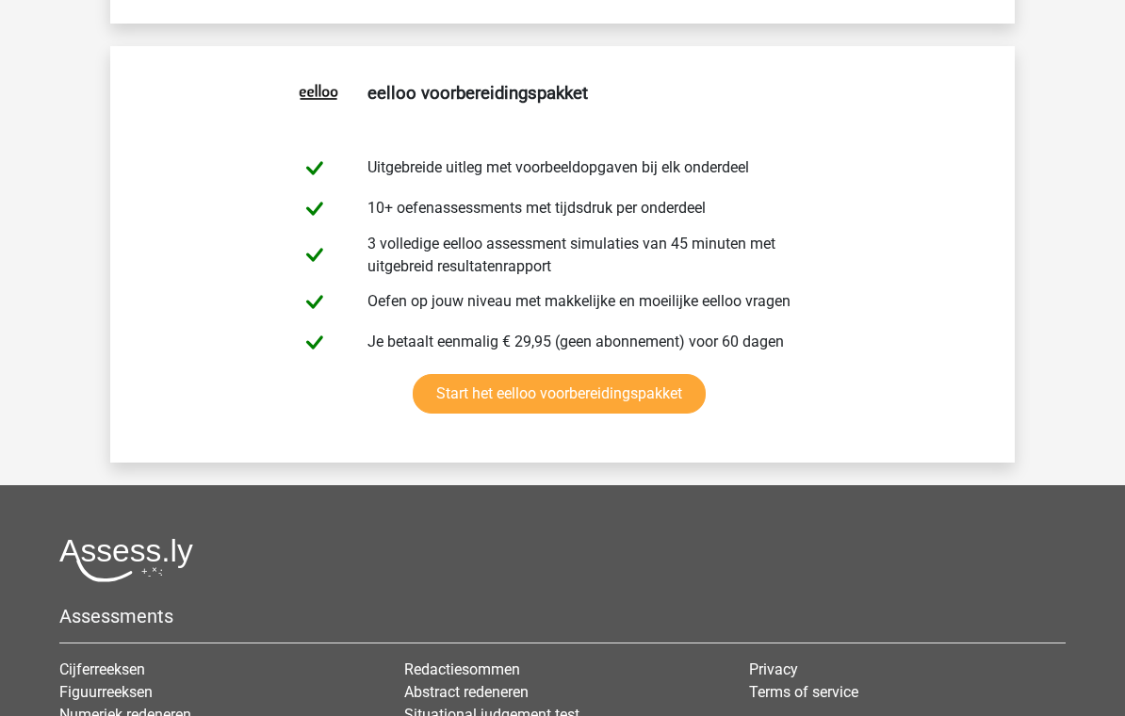
scroll to position [9351, 0]
